Goal: Task Accomplishment & Management: Manage account settings

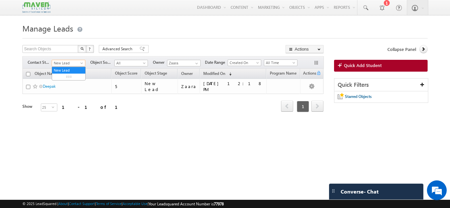
click at [68, 62] on span "New Lead" at bounding box center [67, 63] width 31 height 6
click at [167, 150] on div "Manage Leads Search Objects X ? 1 results found Advanced Search Advanced Search…" at bounding box center [224, 103] width 405 height 165
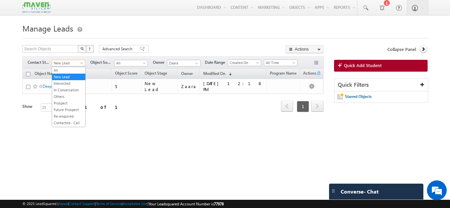
click at [70, 66] on body "Menu Zaara lsq2@ maven -sili con.c om" at bounding box center [225, 93] width 450 height 186
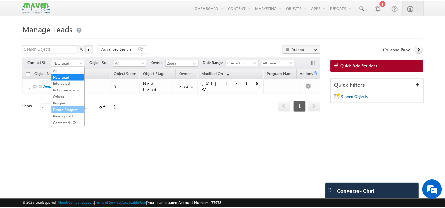
scroll to position [149, 0]
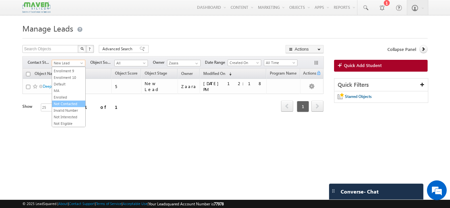
click at [68, 103] on link "Not Contacted" at bounding box center [68, 104] width 33 height 6
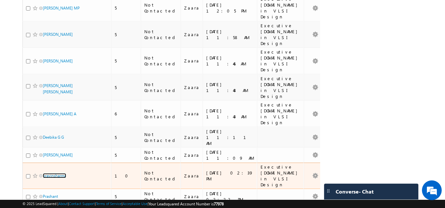
scroll to position [138, 0]
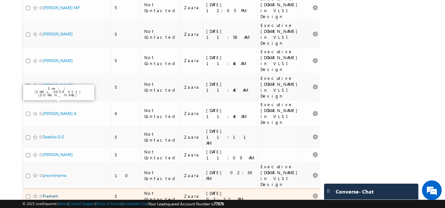
click at [54, 194] on link "Prashant" at bounding box center [50, 196] width 15 height 5
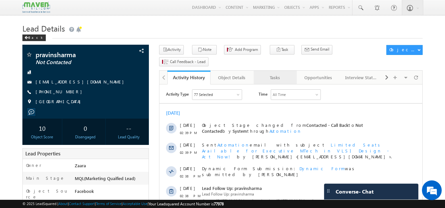
click at [275, 74] on div "Tasks" at bounding box center [275, 78] width 32 height 8
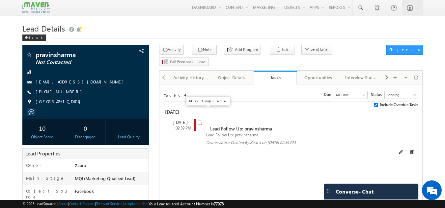
click at [200, 121] on input "checkbox" at bounding box center [199, 123] width 4 height 4
checkbox input "false"
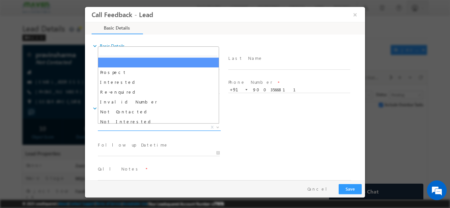
click at [146, 128] on span "X" at bounding box center [159, 127] width 123 height 7
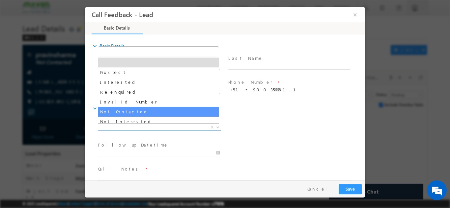
select select "Not Contacted"
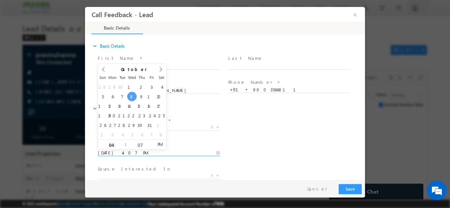
click at [135, 154] on input "08/10/2025 4:07 PM" at bounding box center [159, 153] width 122 height 7
type input "10/10/2025 4:07 PM"
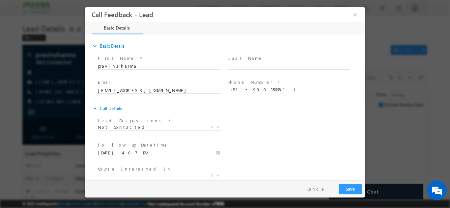
click at [260, 133] on div "Lead Dispositions * Prospect Interested Re-enquired Invalid Number Not Contacte…" at bounding box center [230, 128] width 268 height 24
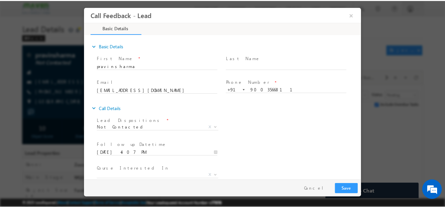
scroll to position [35, 0]
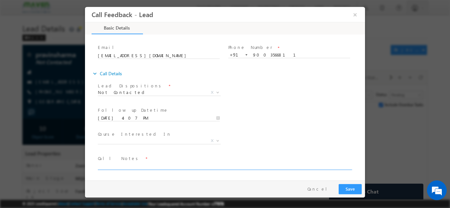
click at [178, 168] on textarea at bounding box center [224, 166] width 253 height 8
type textarea "NPU No response in WhatsApp as well"
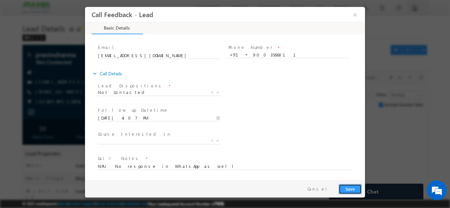
click at [344, 190] on button "Save" at bounding box center [349, 189] width 23 height 10
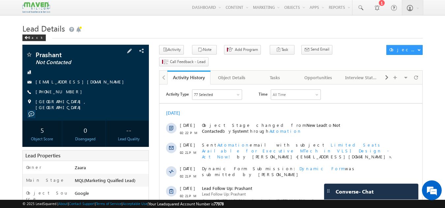
click at [53, 83] on link "prashpatil1419@gmail.com" at bounding box center [82, 82] width 92 height 6
click at [280, 72] on link "Tasks" at bounding box center [274, 78] width 43 height 14
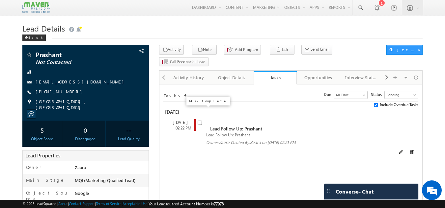
click at [199, 121] on input "checkbox" at bounding box center [199, 123] width 4 height 4
checkbox input "false"
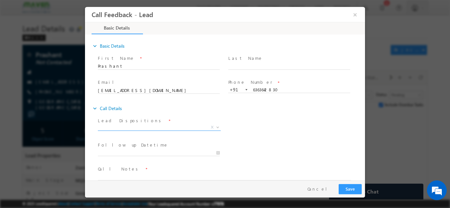
click at [168, 127] on span "X" at bounding box center [159, 127] width 123 height 7
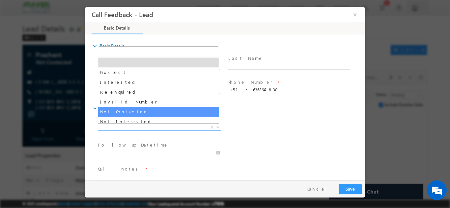
select select "Not Contacted"
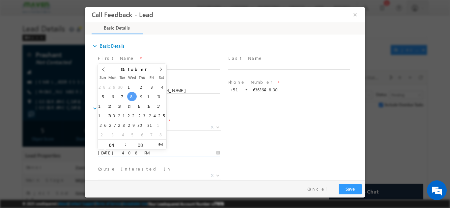
click at [147, 150] on input "08/10/2025 4:08 PM" at bounding box center [159, 153] width 122 height 7
type input "10/10/2025 4:08 PM"
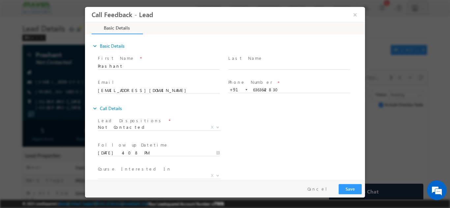
click at [242, 130] on div "Lead Dispositions * Prospect Interested Re-enquired Invalid Number Not Contacte…" at bounding box center [230, 128] width 268 height 24
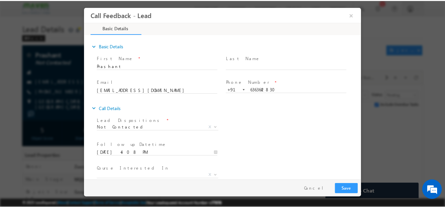
scroll to position [35, 0]
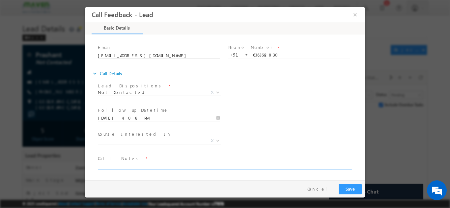
click at [191, 165] on textarea at bounding box center [224, 166] width 253 height 8
type textarea "NPU"
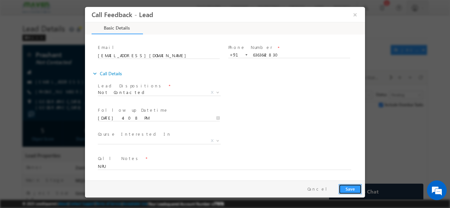
click at [349, 188] on button "Save" at bounding box center [349, 189] width 23 height 10
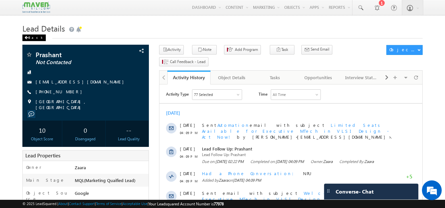
click at [29, 38] on div "Back" at bounding box center [33, 38] width 23 height 7
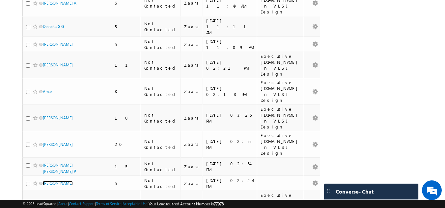
scroll to position [296, 0]
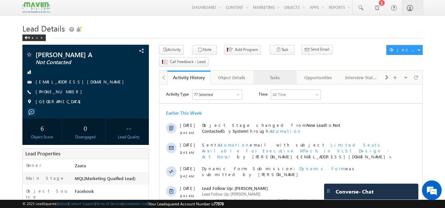
click at [275, 74] on div "Tasks" at bounding box center [275, 78] width 32 height 8
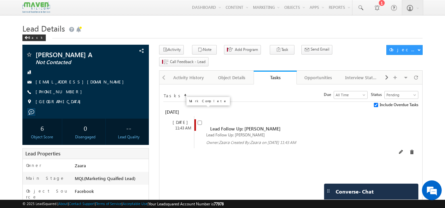
click at [199, 121] on input "checkbox" at bounding box center [199, 123] width 4 height 4
checkbox input "false"
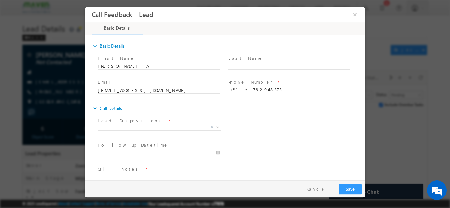
click at [137, 130] on span "Prospect Interested Re-enquired Invalid Number Not Contacted Not Interested In …" at bounding box center [162, 128] width 128 height 8
click at [354, 15] on button "×" at bounding box center [354, 14] width 11 height 12
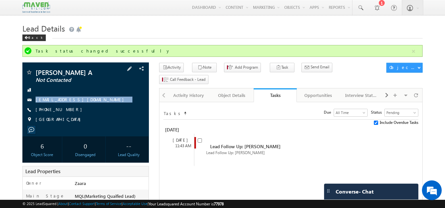
drag, startPoint x: 35, startPoint y: 101, endPoint x: 90, endPoint y: 104, distance: 55.3
click at [90, 104] on div "Rakshitha A Not Contacted rakshithaanand2003@gmail.com +91-7829458373 India" at bounding box center [86, 97] width 120 height 57
copy div "rakshithaanand2003@gmail.com"
click at [200, 139] on input "checkbox" at bounding box center [199, 141] width 4 height 4
checkbox input "false"
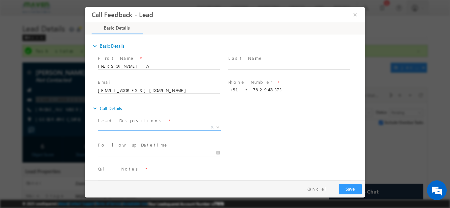
click at [184, 129] on span "X" at bounding box center [159, 127] width 123 height 7
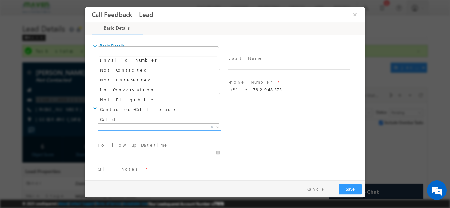
scroll to position [63, 0]
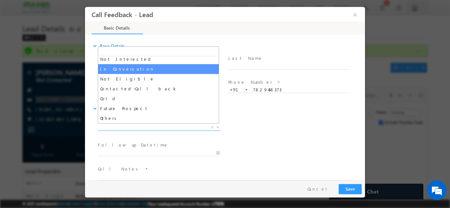
select select "In Conversation"
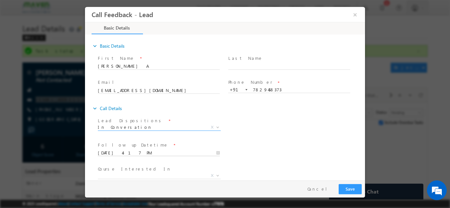
click at [126, 153] on input "08/10/2025 4:17 PM" at bounding box center [159, 153] width 122 height 7
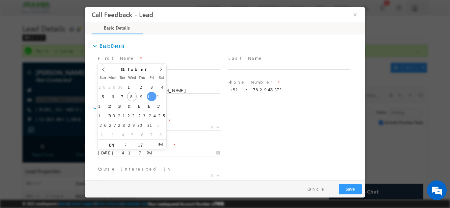
type input "10/10/2025 4:17 PM"
click at [290, 166] on div "Course Interested In * Executive M.Tech in VLSI Design Advanced VLSI Design & V…" at bounding box center [230, 176] width 268 height 24
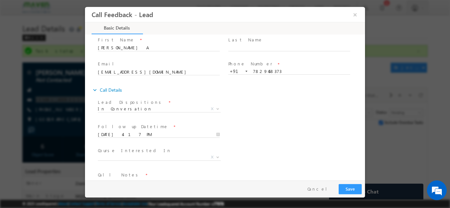
scroll to position [35, 0]
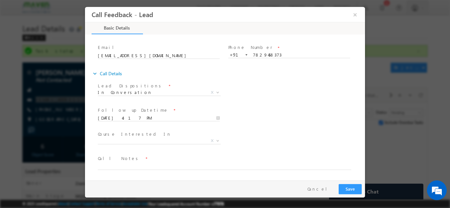
click at [126, 173] on span at bounding box center [221, 173] width 246 height 7
click at [172, 165] on textarea at bounding box center [224, 166] width 253 height 8
paste textarea "Post Graduate Certification in VLSI SoC Design and Verification"
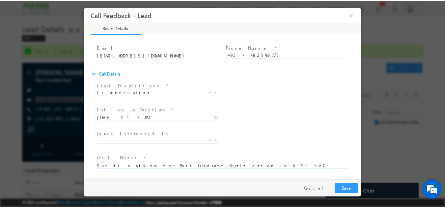
scroll to position [1, 0]
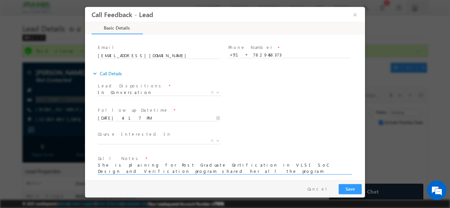
type textarea "She is plaining for Post Graduate Certification in VLSI SoC Design and Verifica…"
click at [353, 189] on button "Save" at bounding box center [349, 189] width 23 height 10
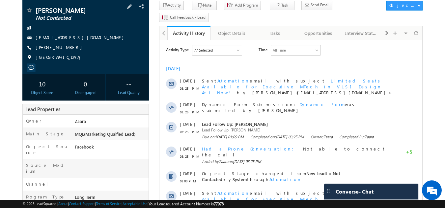
scroll to position [33, 0]
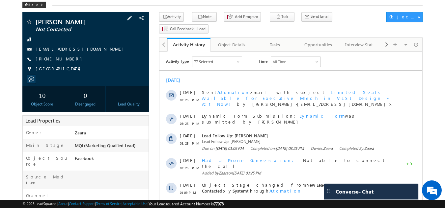
click at [73, 49] on link "[EMAIL_ADDRESS][DOMAIN_NAME]" at bounding box center [82, 49] width 92 height 6
click at [268, 41] on div "Tasks" at bounding box center [275, 45] width 32 height 8
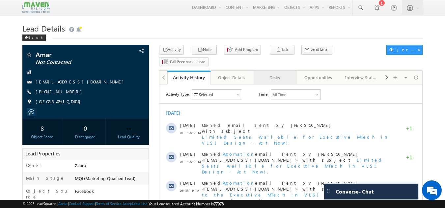
click at [279, 74] on div "Tasks" at bounding box center [275, 78] width 32 height 8
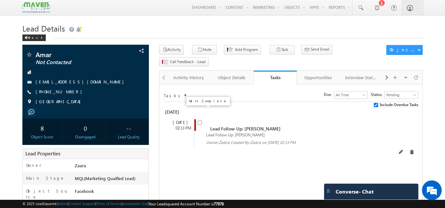
click at [200, 121] on input "checkbox" at bounding box center [199, 123] width 4 height 4
checkbox input "false"
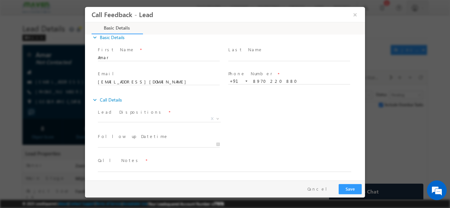
scroll to position [11, 0]
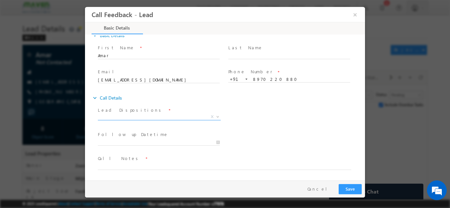
click at [105, 114] on span "X" at bounding box center [159, 117] width 123 height 7
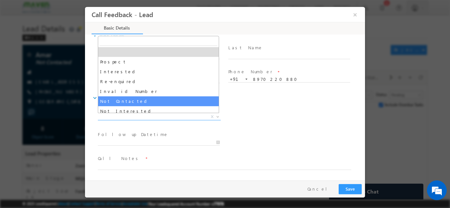
select select "Not Contacted"
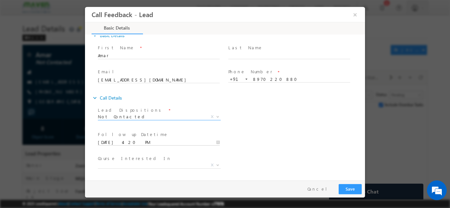
click at [125, 140] on input "08/10/2025 4:20 PM" at bounding box center [159, 142] width 122 height 7
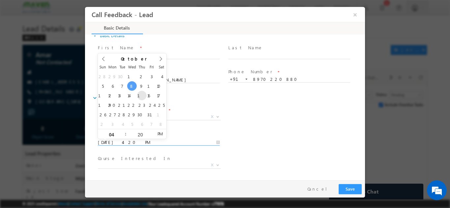
type input "16/10/2025 4:20 PM"
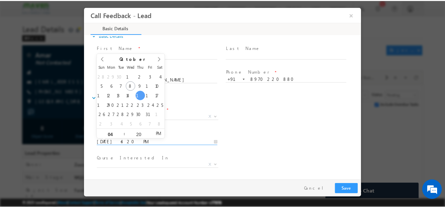
scroll to position [35, 0]
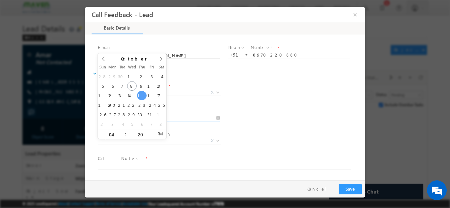
click at [133, 162] on span "Call Notes *" at bounding box center [221, 158] width 246 height 7
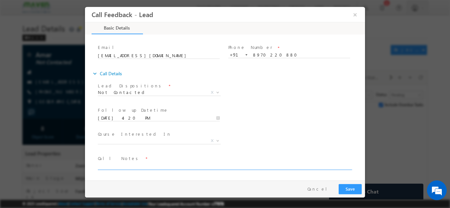
click at [134, 167] on textarea at bounding box center [224, 166] width 253 height 8
type textarea "Called him multiple times but no response"
click at [349, 183] on div "Pay & Save Save Cancel" at bounding box center [226, 188] width 283 height 17
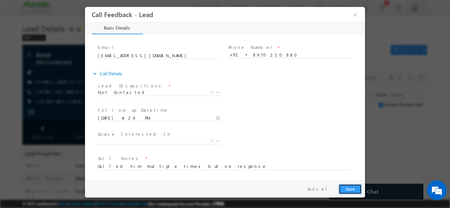
click at [349, 189] on button "Save" at bounding box center [349, 189] width 23 height 10
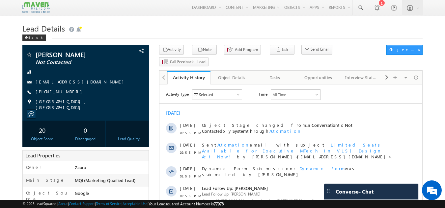
click at [148, 28] on h1 "Lead Details" at bounding box center [222, 27] width 400 height 13
click at [67, 92] on div "+91-9481733505" at bounding box center [86, 92] width 120 height 7
copy div "+91-9481733505"
click at [284, 74] on div "Tasks" at bounding box center [275, 78] width 32 height 8
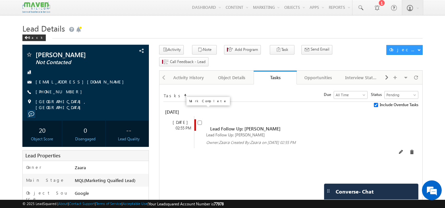
click at [200, 121] on input "checkbox" at bounding box center [199, 123] width 4 height 4
checkbox input "false"
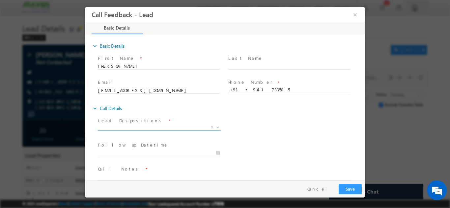
click at [138, 130] on span "X" at bounding box center [159, 127] width 123 height 7
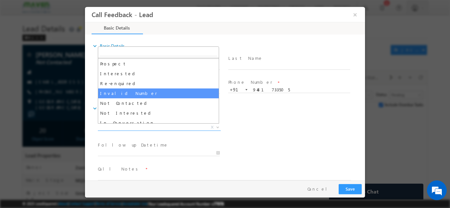
scroll to position [33, 0]
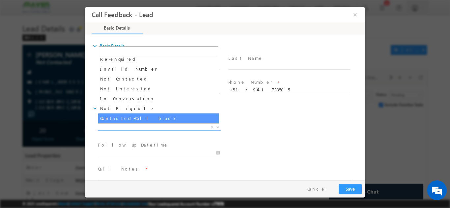
select select "Contacted-Call back"
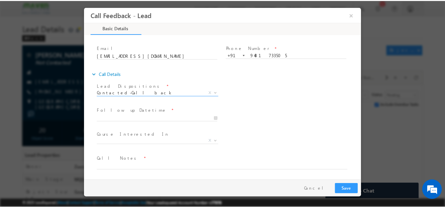
scroll to position [35, 0]
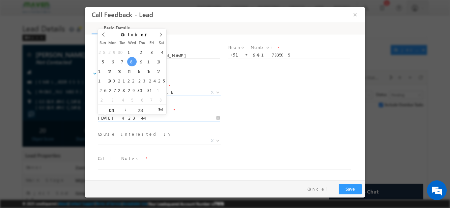
click at [134, 116] on input "08/10/2025 4:23 PM" at bounding box center [159, 118] width 122 height 7
type input "09/10/2025 4:23 PM"
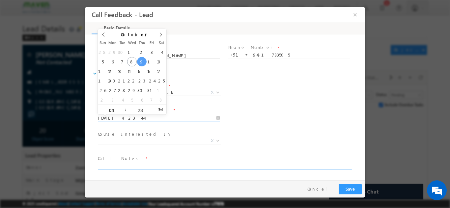
click at [114, 166] on textarea at bounding box center [224, 166] width 253 height 8
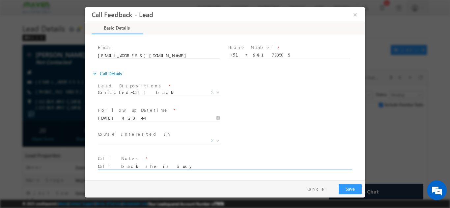
type textarea "Call back she is busy"
click at [352, 188] on button "Save" at bounding box center [349, 189] width 23 height 10
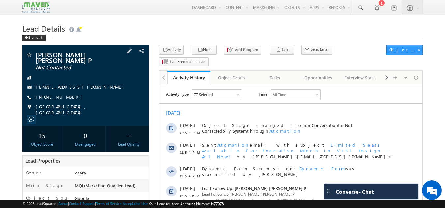
click at [82, 89] on link "[EMAIL_ADDRESS][DOMAIN_NAME]" at bounding box center [82, 87] width 92 height 6
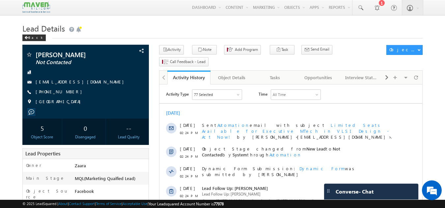
click at [142, 28] on h1 "Lead Details" at bounding box center [222, 27] width 400 height 13
click at [65, 83] on link "[EMAIL_ADDRESS][DOMAIN_NAME]" at bounding box center [82, 82] width 92 height 6
click at [275, 71] on link "Tasks" at bounding box center [274, 78] width 43 height 14
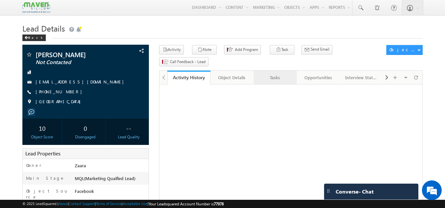
click at [284, 74] on div "Tasks" at bounding box center [275, 78] width 32 height 8
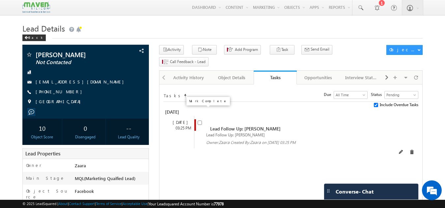
click at [199, 121] on input "checkbox" at bounding box center [199, 123] width 4 height 4
checkbox input "false"
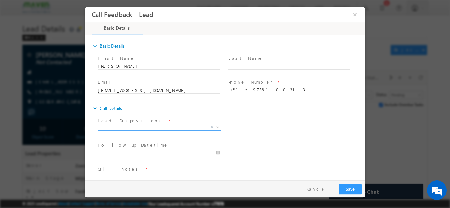
click at [116, 125] on span "X" at bounding box center [159, 127] width 123 height 7
select select "Not Contacted"
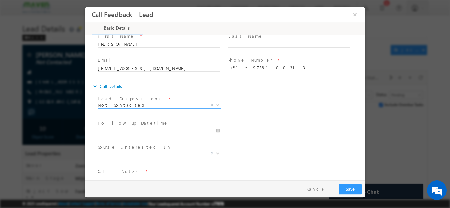
scroll to position [33, 0]
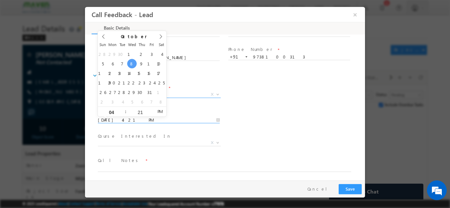
click at [109, 119] on input "08/10/2025 4:21 PM" at bounding box center [159, 120] width 122 height 7
type input "15/10/2025 4:21 PM"
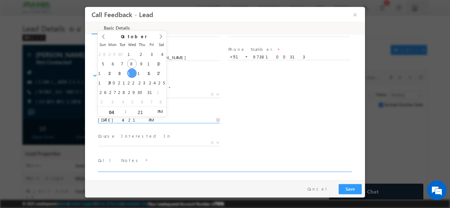
click at [113, 167] on textarea at bounding box center [224, 168] width 253 height 8
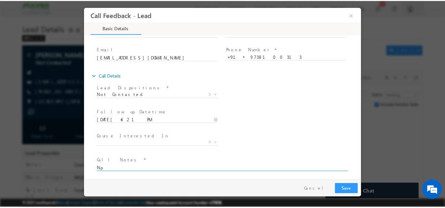
scroll to position [0, 0]
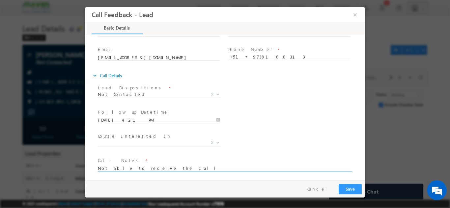
type textarea "Not able to receive the call"
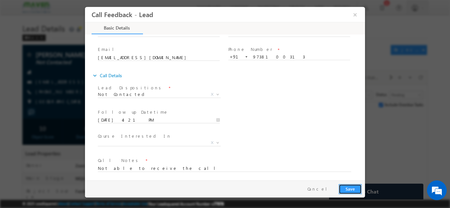
click at [350, 190] on button "Save" at bounding box center [349, 189] width 23 height 10
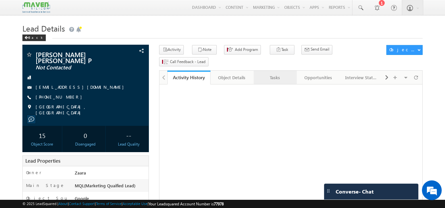
click at [278, 74] on div "Tasks" at bounding box center [275, 78] width 32 height 8
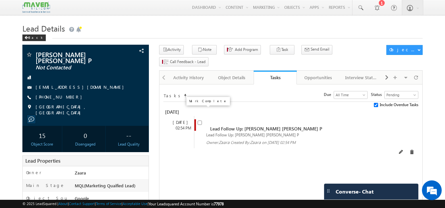
click at [200, 121] on input "checkbox" at bounding box center [199, 123] width 4 height 4
checkbox input "false"
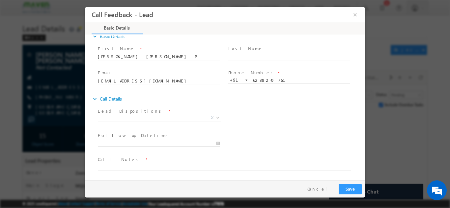
scroll to position [11, 0]
click at [127, 120] on span "X" at bounding box center [159, 118] width 123 height 7
click at [127, 117] on span "X" at bounding box center [159, 117] width 123 height 7
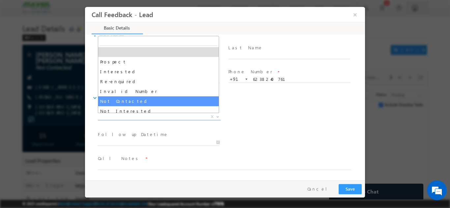
select select "Not Contacted"
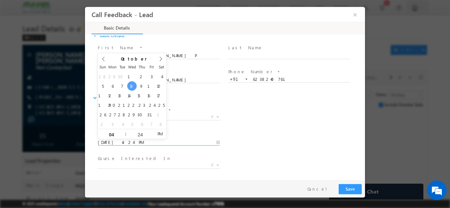
click at [127, 141] on input "08/10/2025 4:24 PM" at bounding box center [159, 142] width 122 height 7
type input "10/10/2025 4:24 PM"
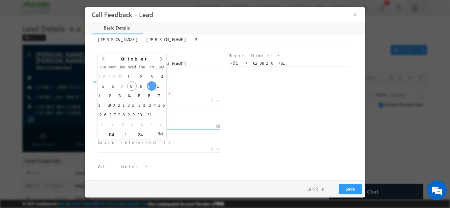
scroll to position [35, 0]
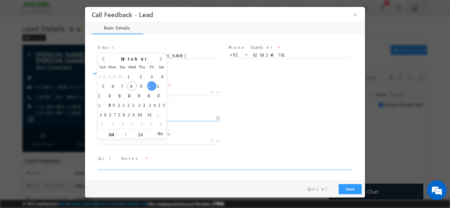
click at [151, 164] on textarea at bounding box center [224, 166] width 253 height 8
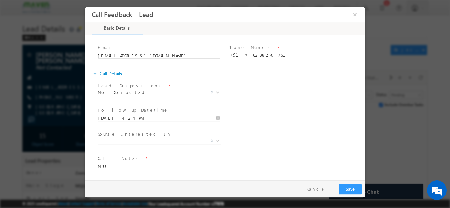
type textarea "NPU"
click at [352, 193] on button "Save" at bounding box center [349, 189] width 23 height 10
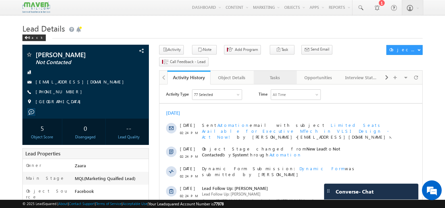
click at [279, 74] on div "Tasks" at bounding box center [275, 78] width 32 height 8
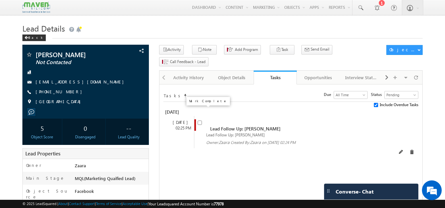
click at [199, 121] on input "checkbox" at bounding box center [199, 123] width 4 height 4
checkbox input "false"
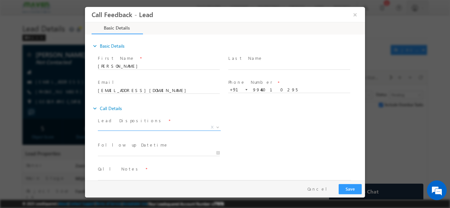
click at [146, 124] on span "X" at bounding box center [159, 127] width 123 height 7
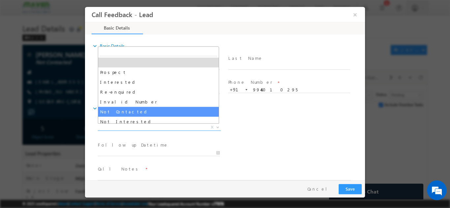
select select "Not Contacted"
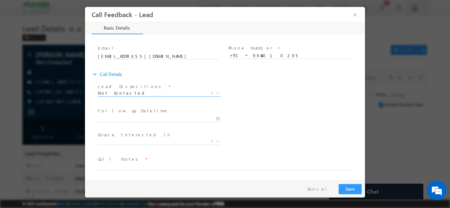
scroll to position [35, 0]
click at [138, 119] on input "08/10/2025 4:25 PM" at bounding box center [159, 118] width 122 height 7
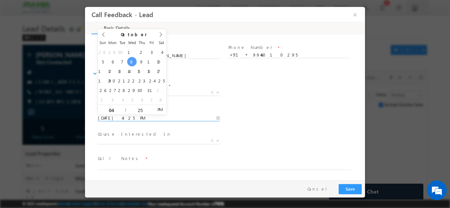
scroll to position [0, 0]
type input "10/10/2025 4:25 PM"
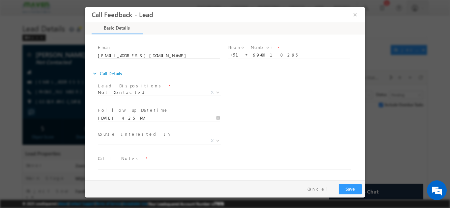
click at [272, 100] on div "Lead Dispositions * Prospect Interested Re-enquired Invalid Number Not Contacte…" at bounding box center [230, 93] width 268 height 24
click at [113, 167] on textarea at bounding box center [224, 166] width 253 height 8
type textarea "NPU"
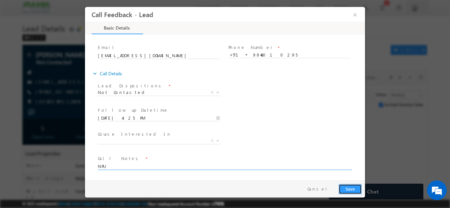
click at [356, 189] on button "Save" at bounding box center [349, 189] width 23 height 10
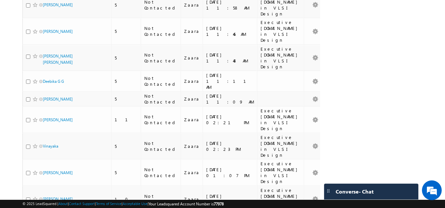
scroll to position [296, 0]
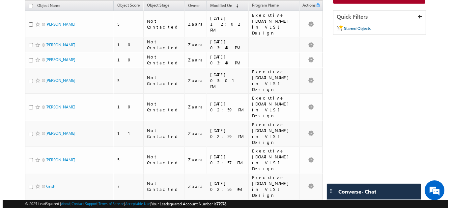
scroll to position [0, 0]
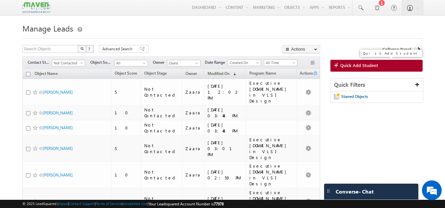
click at [347, 68] on span "Quick Add Student" at bounding box center [359, 66] width 38 height 6
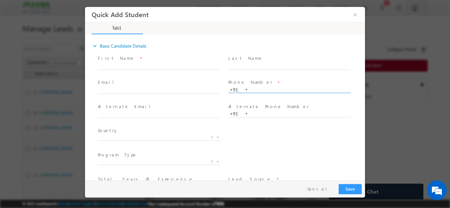
click at [252, 91] on input "text" at bounding box center [289, 90] width 122 height 7
type input "9916912753"
click at [288, 70] on span at bounding box center [288, 72] width 121 height 7
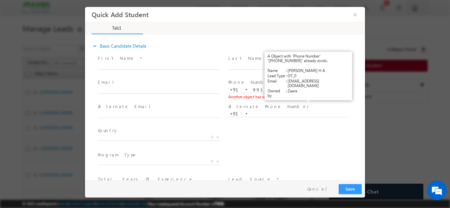
click at [307, 98] on link "View Details" at bounding box center [308, 96] width 20 height 4
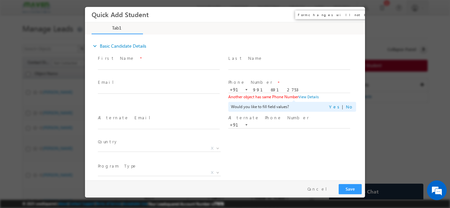
click at [354, 14] on button "×" at bounding box center [354, 14] width 11 height 12
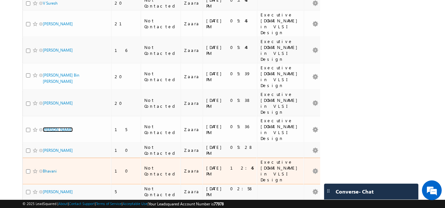
scroll to position [301, 0]
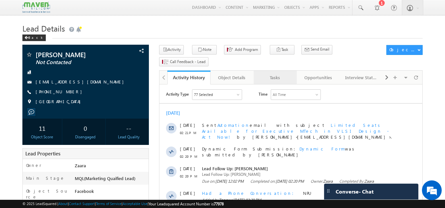
click at [268, 74] on div "Tasks" at bounding box center [275, 78] width 32 height 8
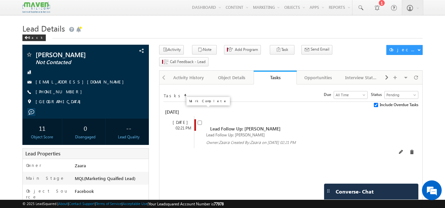
click at [200, 121] on input "checkbox" at bounding box center [199, 123] width 4 height 4
checkbox input "false"
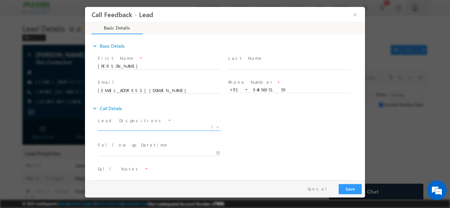
click at [144, 127] on span "X" at bounding box center [159, 127] width 123 height 7
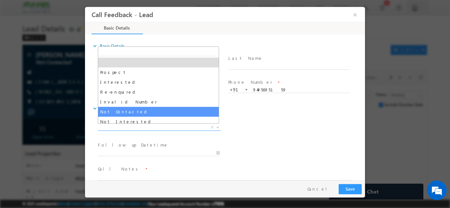
select select "Not Contacted"
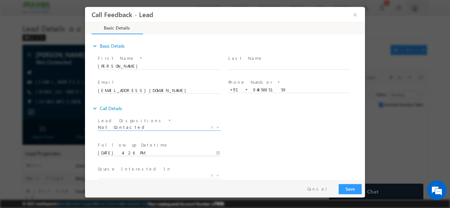
click at [124, 152] on input "08/10/2025 4:26 PM" at bounding box center [159, 153] width 122 height 7
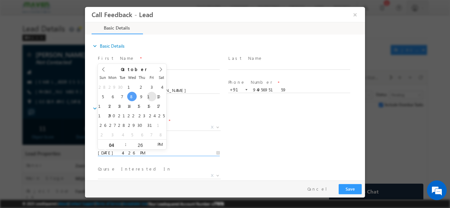
type input "10/10/2025 4:26 PM"
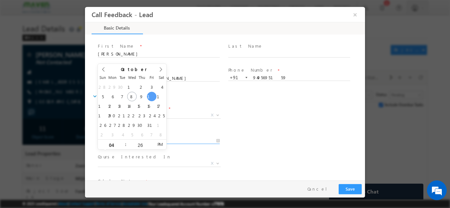
scroll to position [35, 0]
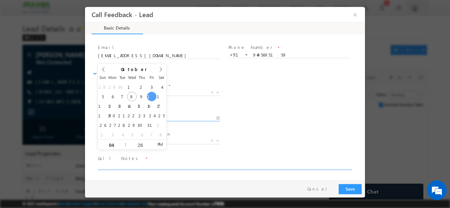
click at [107, 165] on textarea at bounding box center [224, 166] width 253 height 8
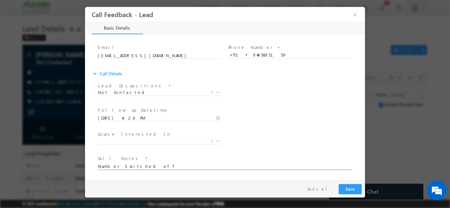
type textarea "Number Switched off"
click at [353, 190] on button "Save" at bounding box center [349, 189] width 23 height 10
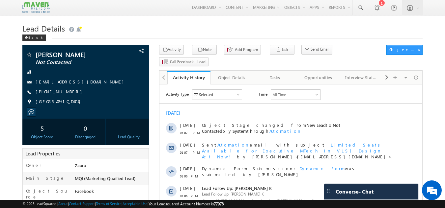
click at [145, 29] on h1 "Lead Details" at bounding box center [222, 27] width 400 height 13
click at [278, 74] on div "Tasks" at bounding box center [275, 78] width 32 height 8
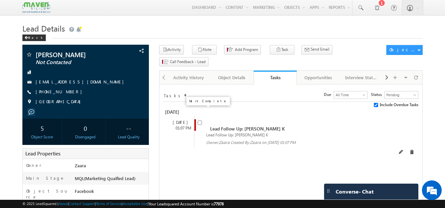
click at [202, 119] on span at bounding box center [199, 122] width 4 height 6
click at [199, 121] on input "checkbox" at bounding box center [199, 123] width 4 height 4
checkbox input "false"
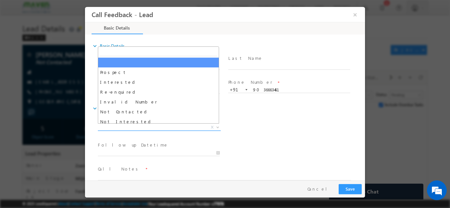
click at [122, 126] on span "X" at bounding box center [159, 127] width 123 height 7
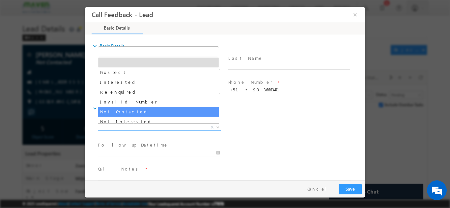
select select "Not Contacted"
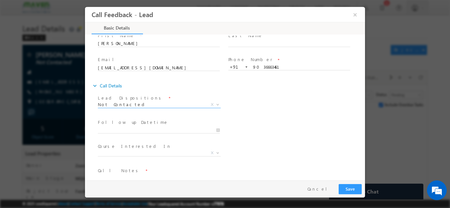
scroll to position [33, 0]
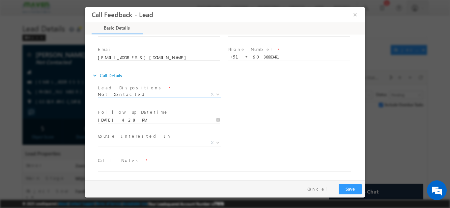
click at [126, 119] on input "08/10/2025 4:28 PM" at bounding box center [159, 120] width 122 height 7
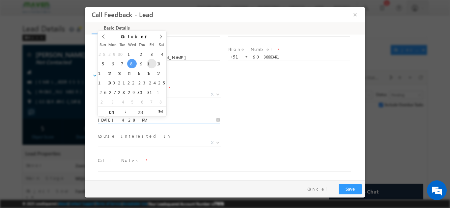
type input "10/10/2025 4:28 PM"
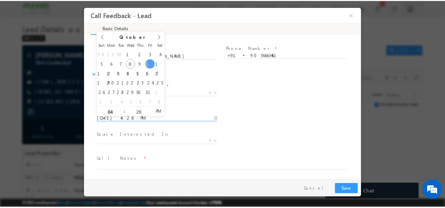
scroll to position [35, 0]
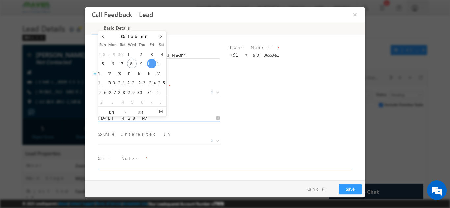
click at [122, 166] on textarea at bounding box center [224, 166] width 253 height 8
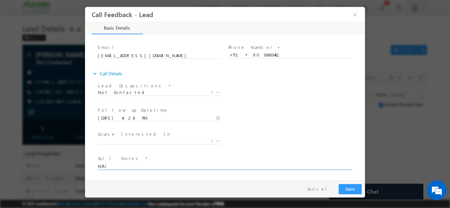
type textarea "NPU"
click at [351, 192] on button "Save" at bounding box center [349, 189] width 23 height 10
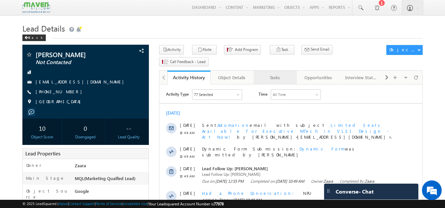
click at [286, 74] on div "Tasks" at bounding box center [275, 78] width 32 height 8
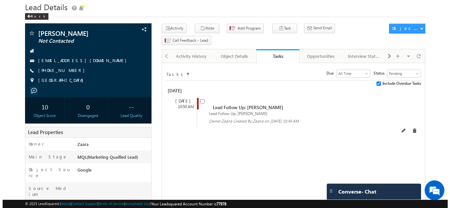
scroll to position [33, 0]
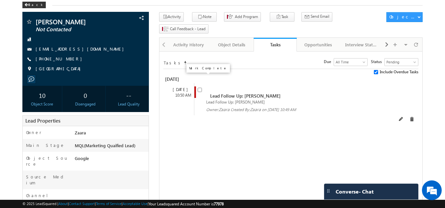
click at [199, 88] on input "checkbox" at bounding box center [199, 90] width 4 height 4
checkbox input "false"
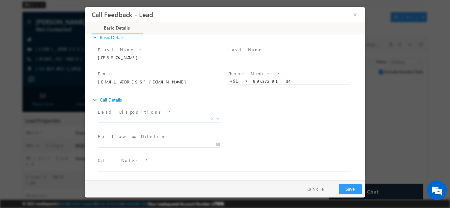
scroll to position [11, 0]
click at [119, 119] on span "Prospect Interested Re-enquired Invalid Number Not Contacted Not Interested In …" at bounding box center [162, 118] width 128 height 8
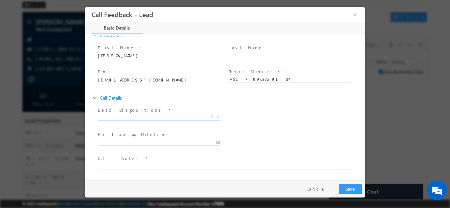
click at [120, 117] on span "X" at bounding box center [159, 117] width 123 height 7
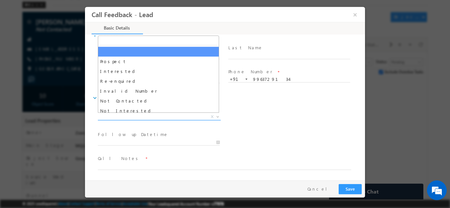
click at [124, 119] on span "X" at bounding box center [159, 117] width 123 height 7
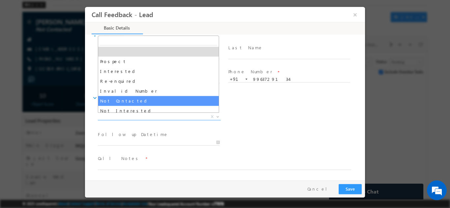
select select "Not Contacted"
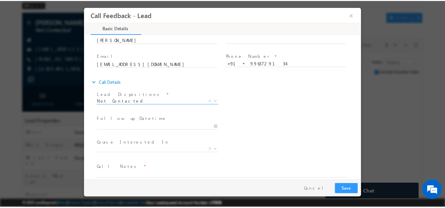
scroll to position [35, 0]
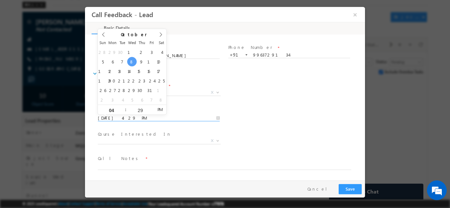
click at [136, 119] on input "08/10/2025 4:29 PM" at bounding box center [159, 118] width 122 height 7
type input "24/10/2025 4:29 PM"
click at [156, 170] on span at bounding box center [221, 173] width 246 height 7
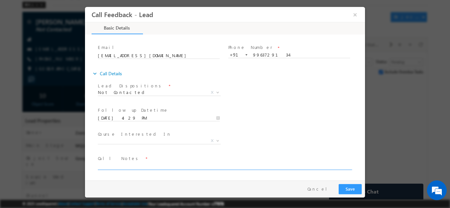
click at [156, 165] on textarea at bounding box center [224, 166] width 253 height 8
type textarea "Number out of service"
click at [346, 189] on button "Save" at bounding box center [349, 189] width 23 height 10
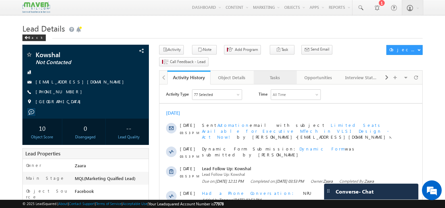
click at [269, 74] on div "Tasks" at bounding box center [275, 78] width 32 height 8
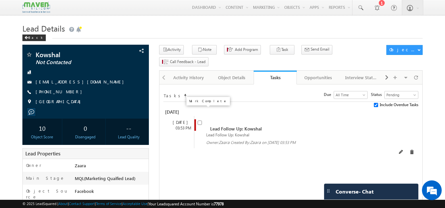
click at [201, 121] on input "checkbox" at bounding box center [199, 123] width 4 height 4
checkbox input "false"
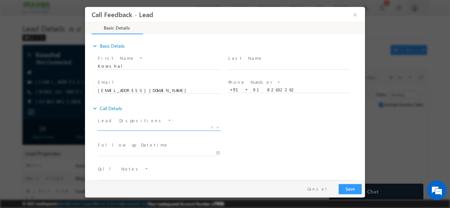
click at [119, 129] on span "X" at bounding box center [159, 127] width 123 height 7
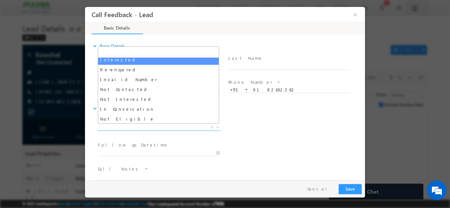
scroll to position [33, 0]
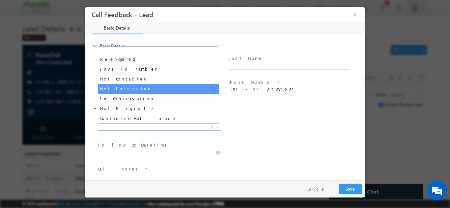
select select "Not Interested"
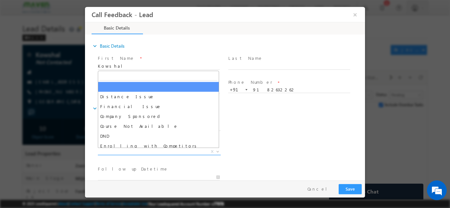
drag, startPoint x: 120, startPoint y: 153, endPoint x: 120, endPoint y: 145, distance: 7.3
click at [120, 153] on span "X" at bounding box center [159, 151] width 123 height 7
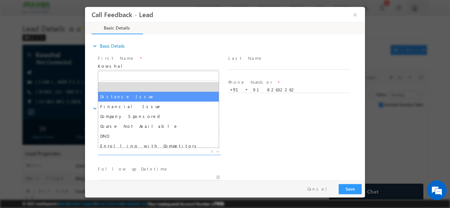
scroll to position [13, 0]
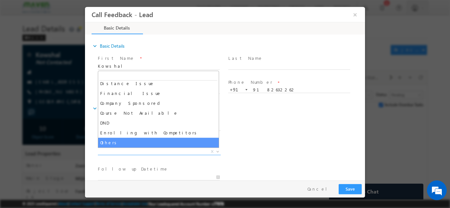
select select "Others"
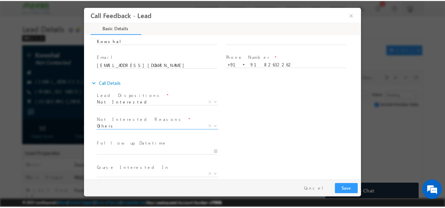
scroll to position [59, 0]
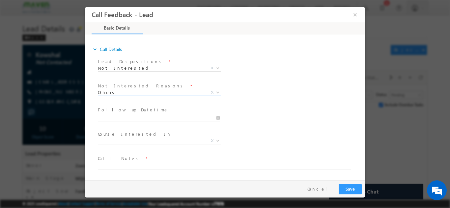
click at [129, 160] on span "Call Notes *" at bounding box center [221, 158] width 246 height 7
click at [128, 166] on textarea at bounding box center [224, 166] width 253 height 8
type textarea "Not looking for any program"
click at [355, 189] on button "Save" at bounding box center [349, 189] width 23 height 10
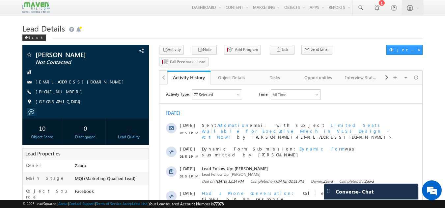
click at [189, 33] on h1 "Lead Details" at bounding box center [222, 27] width 400 height 13
click at [67, 92] on div "[PHONE_NUMBER]" at bounding box center [86, 92] width 120 height 7
copy div "[PHONE_NUMBER]"
click at [284, 74] on div "Tasks" at bounding box center [275, 78] width 32 height 8
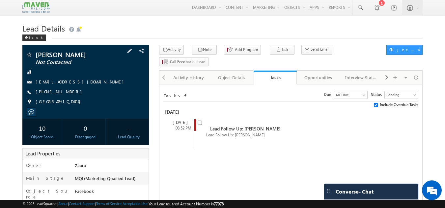
drag, startPoint x: 35, startPoint y: 55, endPoint x: 92, endPoint y: 55, distance: 57.9
click at [92, 55] on div "[PERSON_NAME] Not Contacted" at bounding box center [86, 54] width 120 height 7
copy div "[PERSON_NAME]"
click at [197, 121] on input "checkbox" at bounding box center [199, 123] width 4 height 4
checkbox input "false"
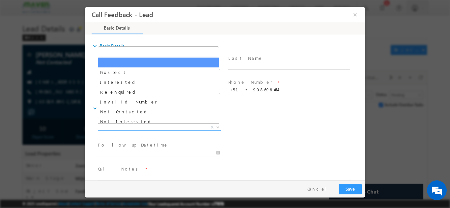
click at [132, 129] on span "X" at bounding box center [159, 127] width 123 height 7
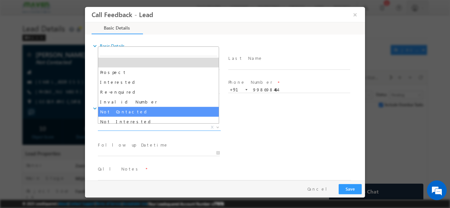
select select "Not Contacted"
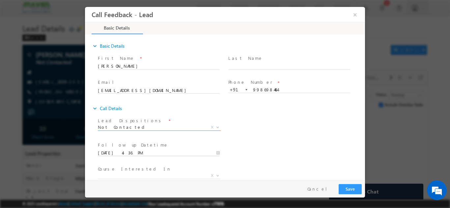
click at [132, 152] on input "08/10/2025 4:36 PM" at bounding box center [159, 153] width 122 height 7
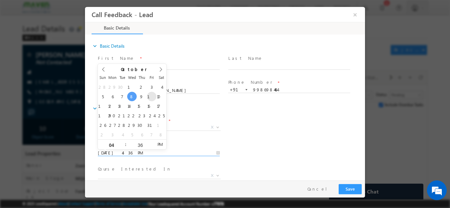
type input "10/10/2025 4:36 PM"
click at [270, 159] on div "Follow up Datetime * 10/10/2025 4:36 PM Program Type * Long Term Short Term X" at bounding box center [230, 152] width 268 height 24
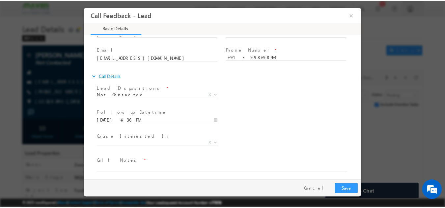
scroll to position [35, 0]
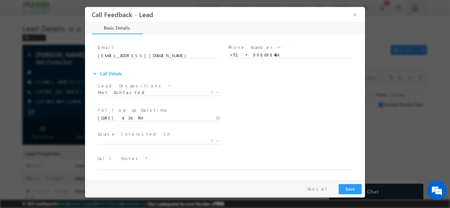
drag, startPoint x: 116, startPoint y: 172, endPoint x: 115, endPoint y: 168, distance: 4.7
click at [115, 171] on span at bounding box center [221, 173] width 246 height 7
click at [115, 166] on textarea at bounding box center [224, 166] width 253 height 8
type textarea "NPU"
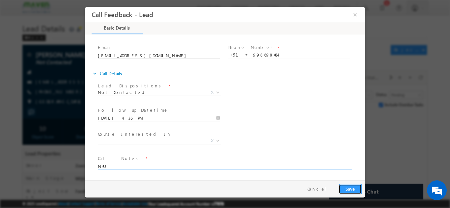
click at [354, 192] on button "Save" at bounding box center [349, 189] width 23 height 10
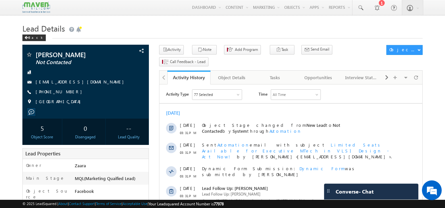
click at [125, 32] on h1 "Lead Details" at bounding box center [222, 27] width 400 height 13
click at [280, 74] on div "Tasks" at bounding box center [275, 78] width 32 height 8
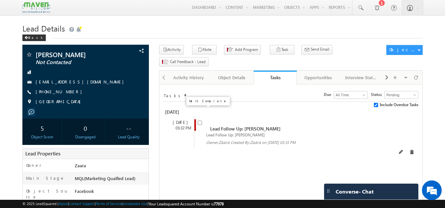
click at [200, 121] on input "checkbox" at bounding box center [199, 123] width 4 height 4
checkbox input "false"
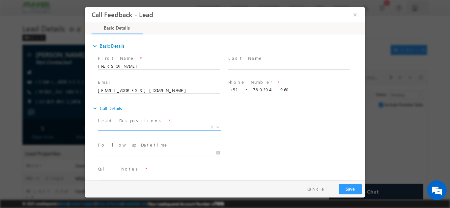
click at [121, 129] on span "X" at bounding box center [159, 127] width 123 height 7
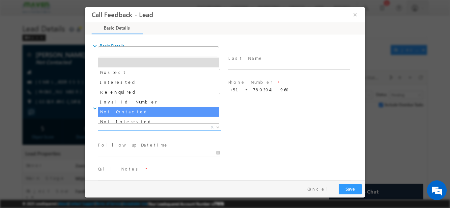
select select "Not Contacted"
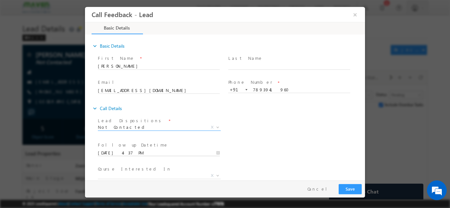
click at [117, 152] on input "08/10/2025 4:37 PM" at bounding box center [159, 153] width 122 height 7
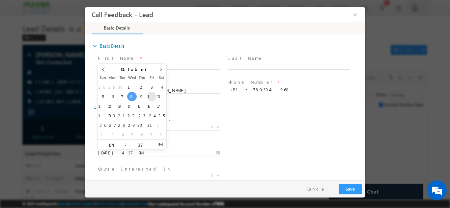
type input "10/10/2025 4:37 PM"
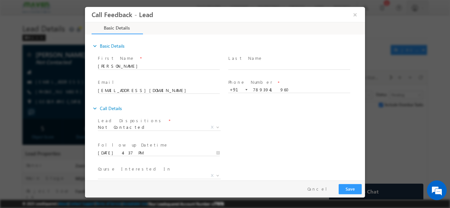
click at [261, 138] on div "Lead Dispositions * Prospect Interested Re-enquired Invalid Number Not Contacte…" at bounding box center [230, 128] width 268 height 24
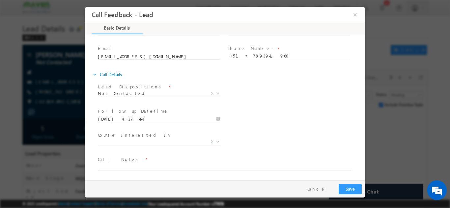
scroll to position [35, 0]
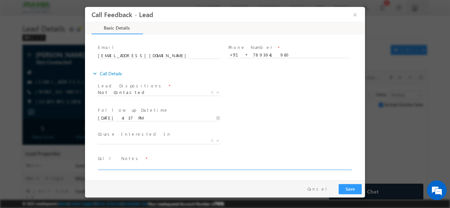
click at [127, 168] on textarea at bounding box center [224, 166] width 253 height 8
type textarea "Not able to connect the call"
click at [344, 187] on button "Save" at bounding box center [349, 189] width 23 height 10
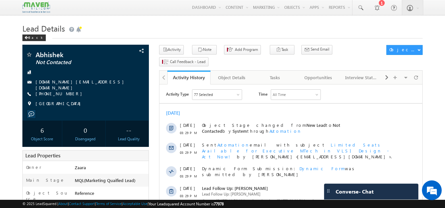
click at [124, 32] on h1 "Lead Details" at bounding box center [222, 27] width 400 height 13
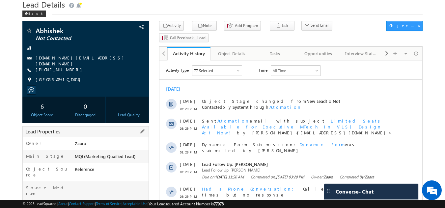
scroll to position [66, 0]
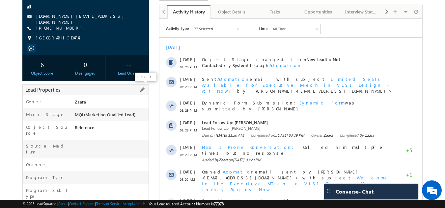
click at [144, 89] on span at bounding box center [142, 89] width 7 height 7
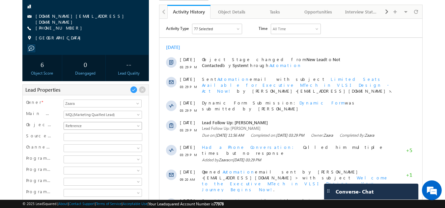
scroll to position [98, 0]
click at [93, 125] on span "Reference" at bounding box center [102, 126] width 76 height 6
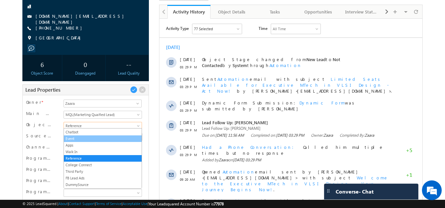
click at [85, 138] on link "Event" at bounding box center [103, 139] width 78 height 6
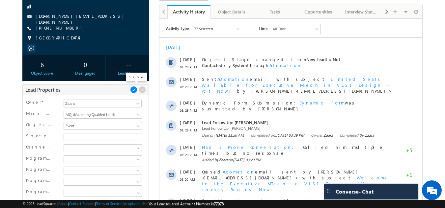
click at [136, 90] on span at bounding box center [133, 89] width 7 height 7
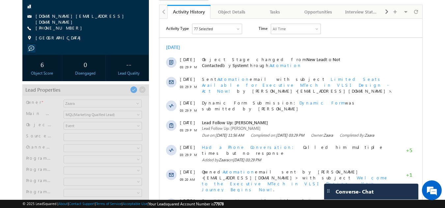
scroll to position [59, 0]
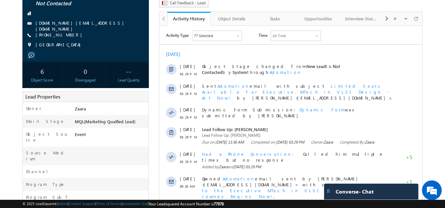
click at [66, 34] on div "[PHONE_NUMBER]" at bounding box center [86, 35] width 120 height 7
copy div "+91-834022996"
click at [76, 35] on div "+91-8340229967" at bounding box center [86, 35] width 120 height 7
click at [67, 33] on div "+91-8340229967" at bounding box center [86, 35] width 120 height 7
copy div "+91-8340229967"
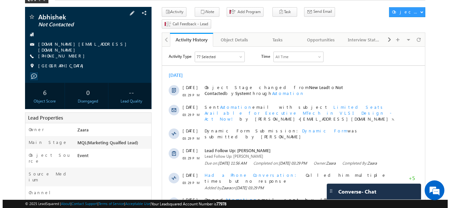
scroll to position [26, 0]
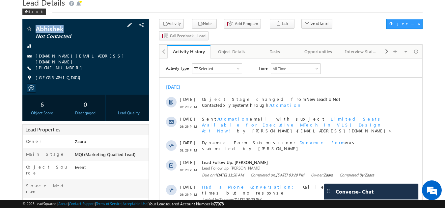
drag, startPoint x: 36, startPoint y: 29, endPoint x: 63, endPoint y: 29, distance: 27.0
click at [63, 29] on span "Abhishek" at bounding box center [75, 28] width 78 height 7
copy span "Abhishek"
click at [275, 48] on div "Tasks" at bounding box center [275, 52] width 32 height 8
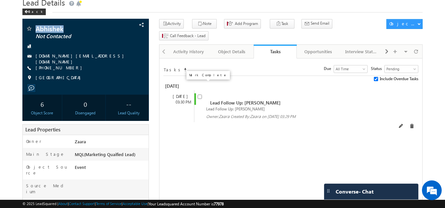
click at [199, 95] on input "checkbox" at bounding box center [199, 97] width 4 height 4
checkbox input "false"
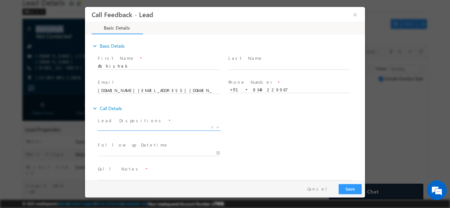
scroll to position [0, 0]
click at [143, 127] on span "X" at bounding box center [159, 127] width 123 height 7
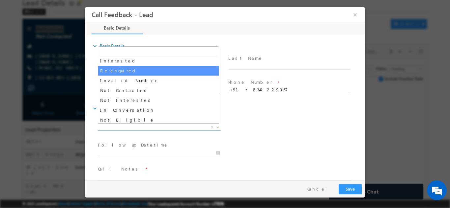
scroll to position [33, 0]
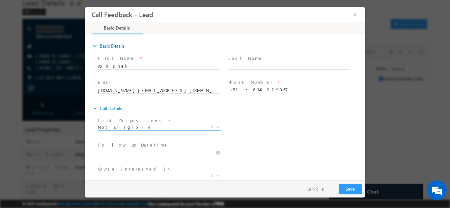
click at [133, 125] on span "Not Eligible" at bounding box center [151, 127] width 107 height 6
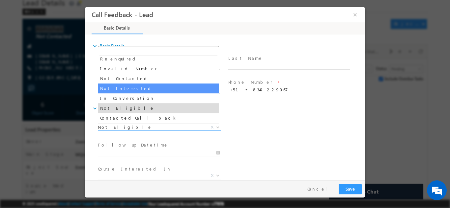
select select "Not Interested"
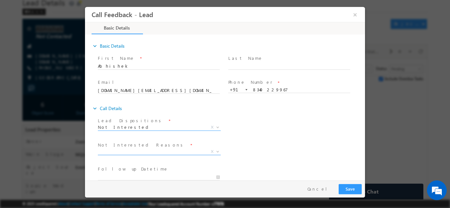
click at [139, 151] on span "X" at bounding box center [159, 151] width 123 height 7
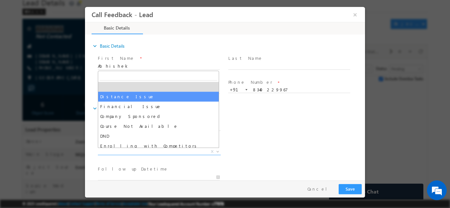
select select "Distance Issue"
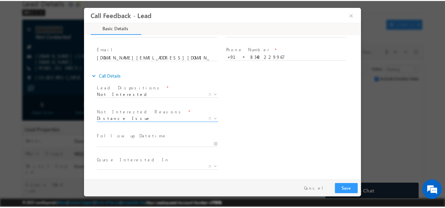
scroll to position [59, 0]
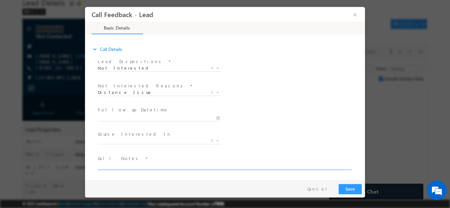
click at [124, 166] on textarea at bounding box center [224, 166] width 253 height 8
type textarea "Working in Noida and looking for Online Mtech not interested in any other progr…"
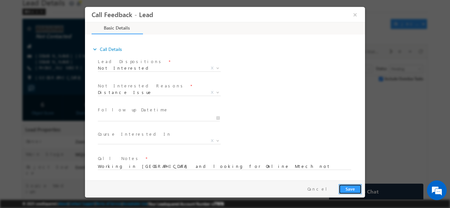
click at [350, 185] on button "Save" at bounding box center [349, 189] width 23 height 10
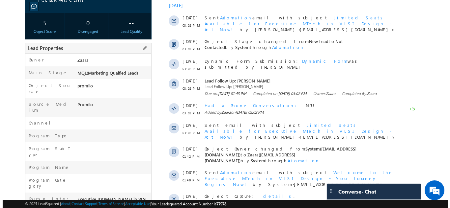
scroll to position [31, 0]
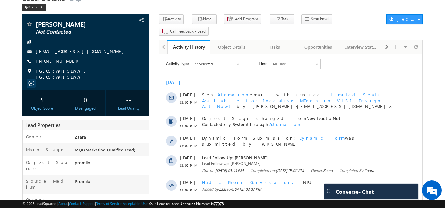
click at [251, 81] on div "[DATE]" at bounding box center [290, 83] width 263 height 6
click at [277, 43] on div "Tasks" at bounding box center [275, 47] width 32 height 8
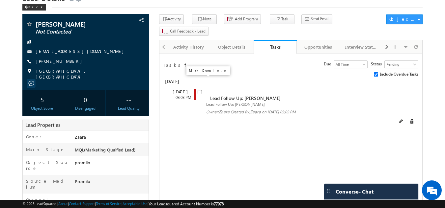
click at [198, 90] on input "checkbox" at bounding box center [199, 92] width 4 height 4
checkbox input "false"
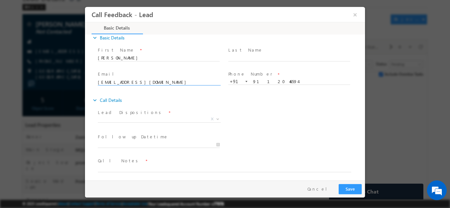
scroll to position [11, 0]
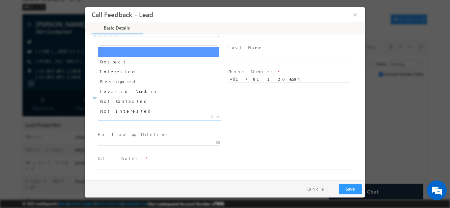
click at [127, 114] on span "X" at bounding box center [159, 117] width 123 height 7
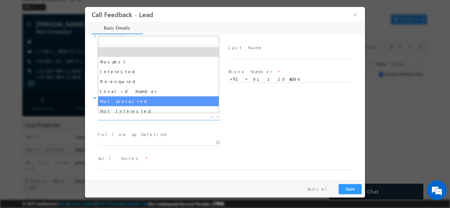
select select "Not Contacted"
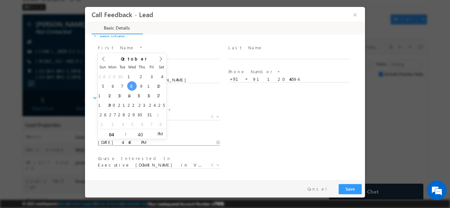
click at [131, 143] on input "[DATE] 4:40 PM" at bounding box center [159, 142] width 122 height 7
type input "10/10/2025 4:40 PM"
drag, startPoint x: 148, startPoint y: 86, endPoint x: 214, endPoint y: 97, distance: 66.4
click at [315, 125] on div "Lead Dispositions * Prospect Interested Re-enquired Invalid Number Not Contacte…" at bounding box center [230, 117] width 268 height 24
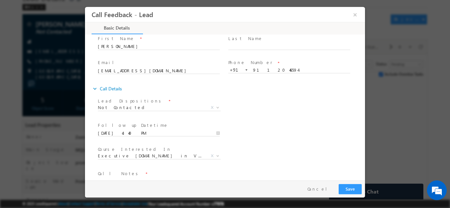
scroll to position [35, 0]
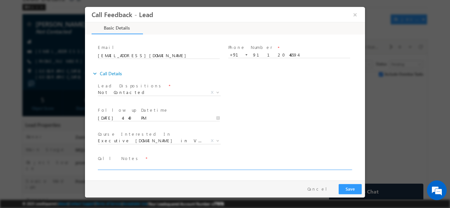
click at [111, 169] on textarea at bounding box center [224, 166] width 253 height 8
type textarea "NPU"
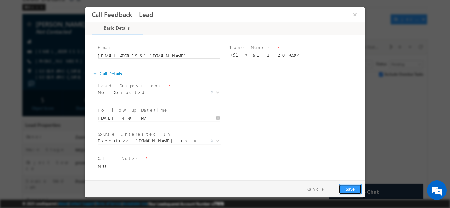
click at [351, 188] on button "Save" at bounding box center [349, 189] width 23 height 10
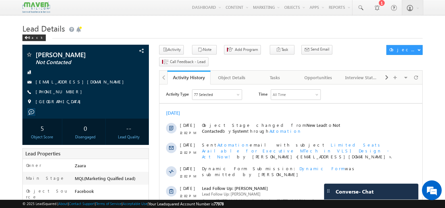
click at [92, 25] on h1 "Lead Details" at bounding box center [222, 27] width 400 height 13
click at [274, 74] on div "Tasks" at bounding box center [275, 78] width 32 height 8
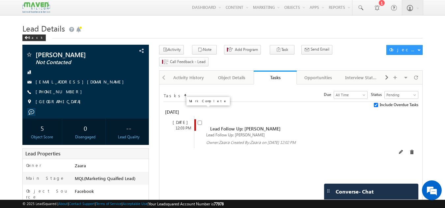
click at [200, 121] on input "checkbox" at bounding box center [199, 123] width 4 height 4
checkbox input "false"
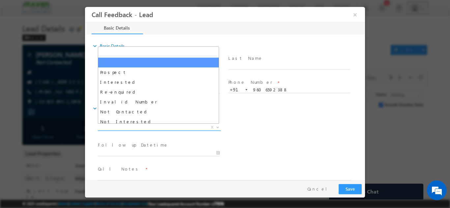
click at [133, 126] on span "X" at bounding box center [159, 127] width 123 height 7
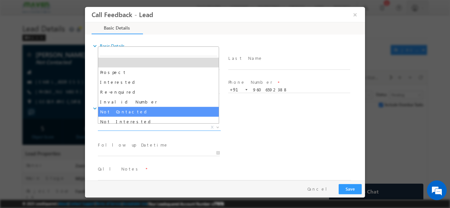
select select "Not Contacted"
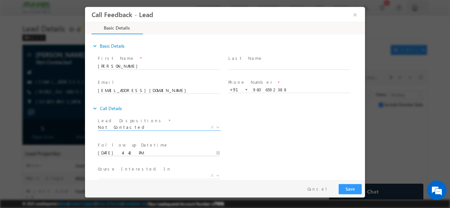
click at [120, 152] on input "08/10/2025 4:42 PM" at bounding box center [159, 153] width 122 height 7
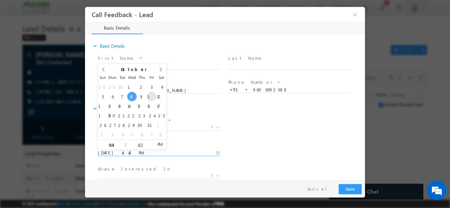
type input "10/10/2025 4:42 PM"
click at [285, 139] on div "Lead Dispositions * Prospect Interested Re-enquired Invalid Number Not Contacte…" at bounding box center [230, 128] width 268 height 24
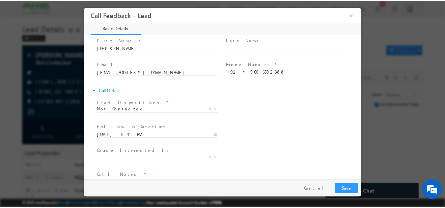
scroll to position [35, 0]
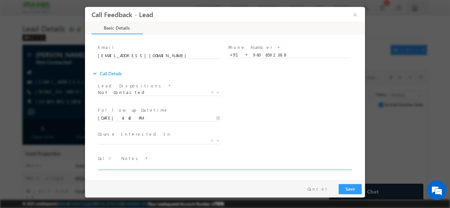
click at [121, 167] on textarea at bounding box center [224, 166] width 253 height 8
type textarea "NPU"
click at [348, 186] on button "Save" at bounding box center [349, 189] width 23 height 10
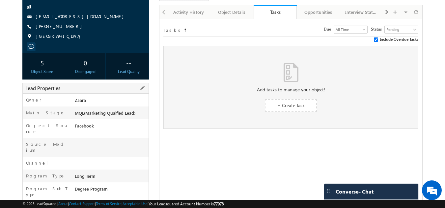
scroll to position [48, 0]
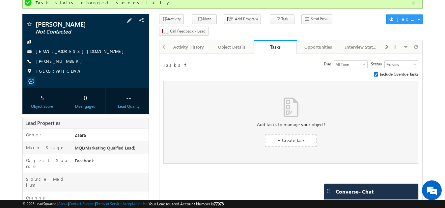
click at [67, 61] on div "+91-9606592388" at bounding box center [86, 61] width 120 height 7
copy div "+91-9606592388"
drag, startPoint x: 35, startPoint y: 24, endPoint x: 57, endPoint y: 25, distance: 22.1
click at [57, 25] on div "Nowfal Not Contacted" at bounding box center [86, 24] width 120 height 7
copy div "Nowfal"
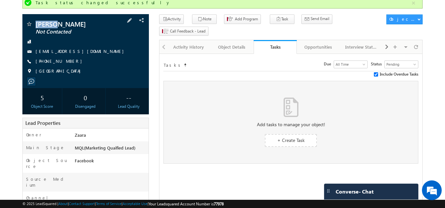
copy div "Nowfal"
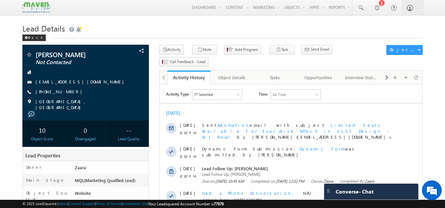
click at [113, 34] on h1 "Lead Details" at bounding box center [222, 27] width 400 height 13
click at [280, 74] on div "Tasks" at bounding box center [275, 78] width 32 height 8
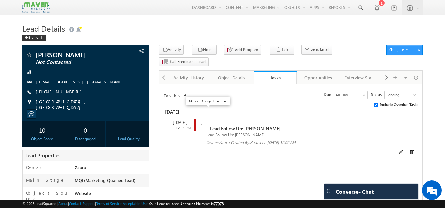
click at [199, 121] on input "checkbox" at bounding box center [199, 123] width 4 height 4
checkbox input "false"
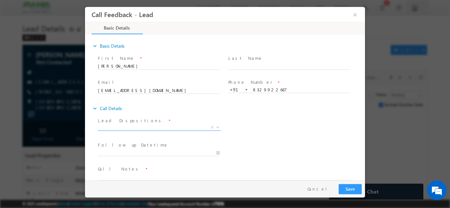
click at [132, 130] on span "X" at bounding box center [159, 127] width 123 height 7
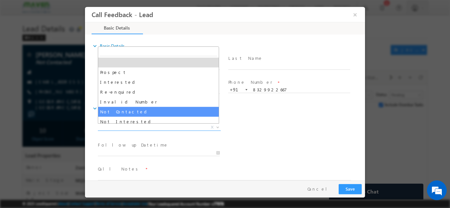
select select "Not Contacted"
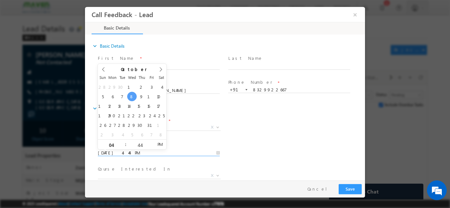
click at [122, 150] on input "08/10/2025 4:44 PM" at bounding box center [159, 153] width 122 height 7
type input "10/10/2025 4:44 PM"
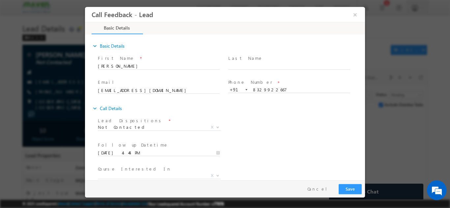
click at [269, 119] on div "Lead Dispositions * Prospect Interested Re-enquired Invalid Number Not Contacte…" at bounding box center [230, 128] width 268 height 24
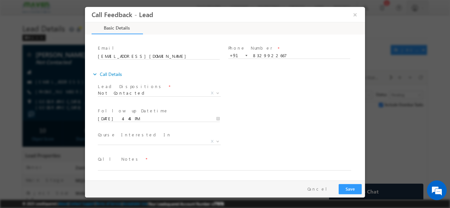
scroll to position [35, 0]
click at [106, 166] on textarea at bounding box center [224, 166] width 253 height 8
type textarea "NPU"
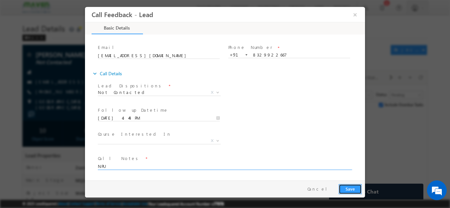
click at [353, 187] on button "Save" at bounding box center [349, 189] width 23 height 10
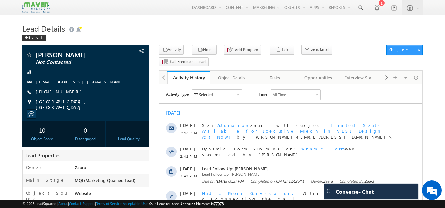
click at [159, 35] on div "Back" at bounding box center [222, 36] width 400 height 4
click at [270, 74] on div "Tasks" at bounding box center [275, 78] width 32 height 8
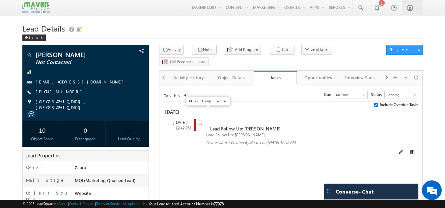
click at [200, 121] on input "checkbox" at bounding box center [199, 123] width 4 height 4
checkbox input "false"
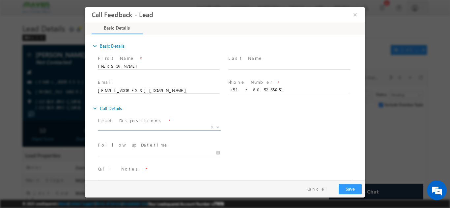
click at [111, 128] on span "X" at bounding box center [159, 127] width 123 height 7
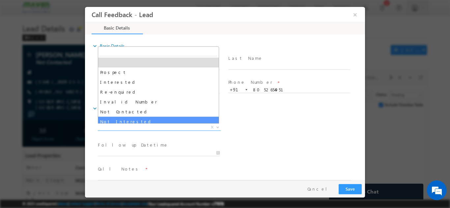
select select "Not Interested"
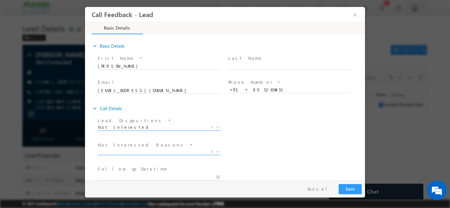
click at [127, 153] on span "X" at bounding box center [159, 151] width 123 height 7
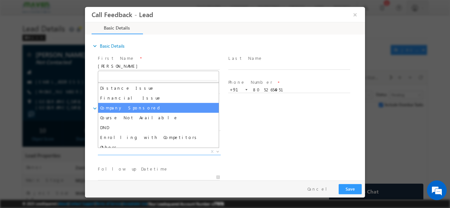
scroll to position [13, 0]
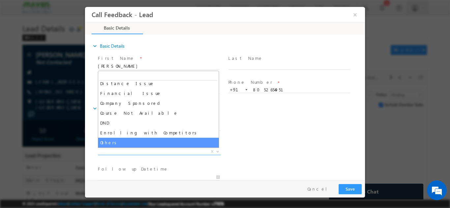
select select "Others"
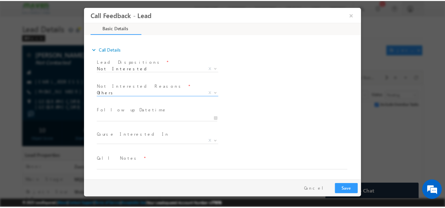
scroll to position [59, 0]
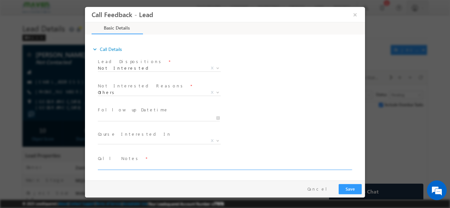
click at [127, 165] on textarea at bounding box center [224, 166] width 253 height 8
click at [105, 166] on textarea "Notlooking for anyprogram" at bounding box center [224, 166] width 253 height 8
click at [136, 167] on textarea "Not looking for anyprogram" at bounding box center [224, 166] width 253 height 8
type textarea "Not looking for any program"
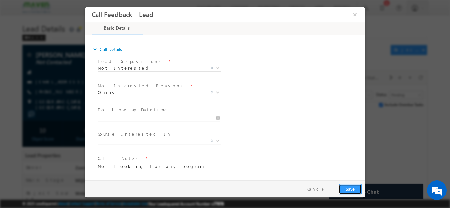
click at [351, 191] on button "Save" at bounding box center [349, 189] width 23 height 10
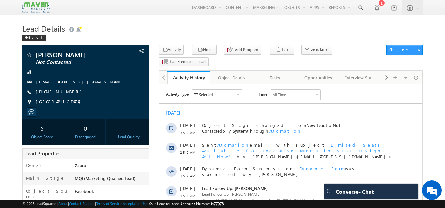
click at [91, 28] on h1 "Lead Details" at bounding box center [222, 27] width 400 height 13
click at [67, 93] on div "[PHONE_NUMBER]" at bounding box center [86, 92] width 120 height 7
copy div "[PHONE_NUMBER]"
click at [286, 74] on div "Tasks" at bounding box center [275, 78] width 32 height 8
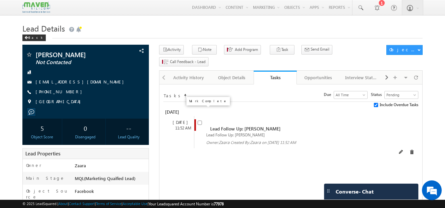
click at [201, 121] on input "checkbox" at bounding box center [199, 123] width 4 height 4
checkbox input "false"
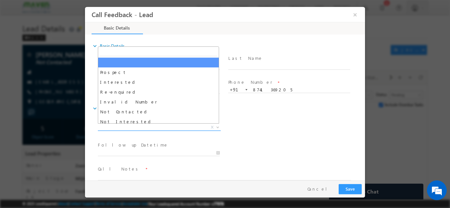
click at [160, 128] on span "X" at bounding box center [159, 127] width 123 height 7
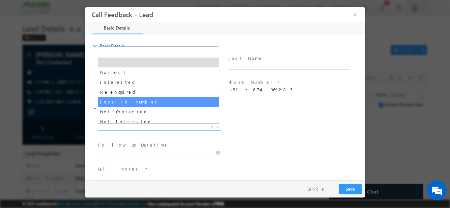
select select "Invalid Number"
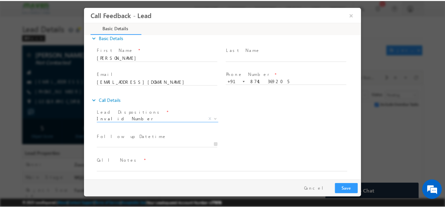
scroll to position [11, 0]
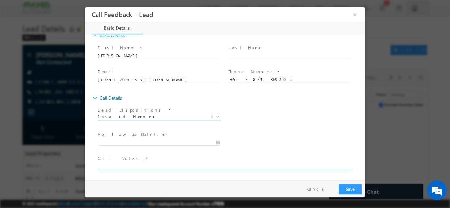
click at [133, 164] on textarea at bounding box center [224, 166] width 253 height 8
paste textarea "Number is coming as invalid"
type textarea "Number is coming as invalid"
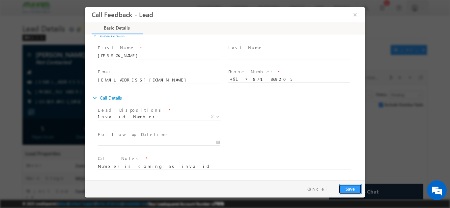
click at [342, 191] on button "Save" at bounding box center [349, 189] width 23 height 10
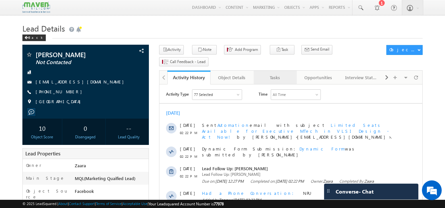
click at [270, 74] on div "Tasks" at bounding box center [275, 78] width 32 height 8
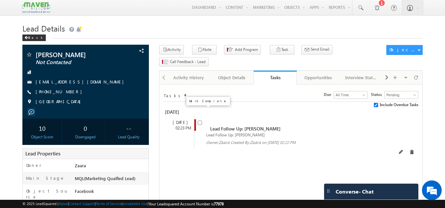
click at [200, 121] on input "checkbox" at bounding box center [199, 123] width 4 height 4
checkbox input "false"
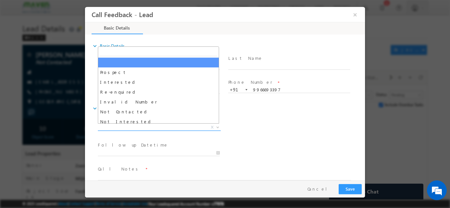
click at [124, 129] on span "X" at bounding box center [159, 127] width 123 height 7
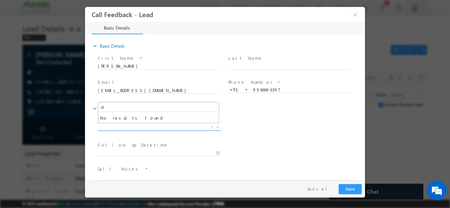
type input "d"
type input "NPU"
click at [281, 124] on div "Lead Dispositions * Prospect Interested Re-enquired Invalid Number Not Contacte…" at bounding box center [230, 128] width 268 height 24
click at [115, 127] on span "X" at bounding box center [159, 127] width 123 height 7
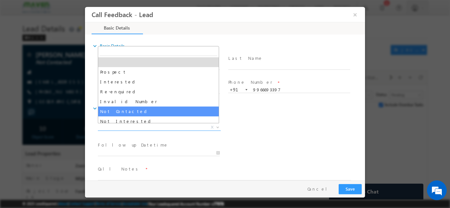
select select "Not Contacted"
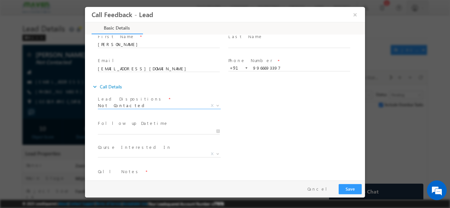
scroll to position [33, 0]
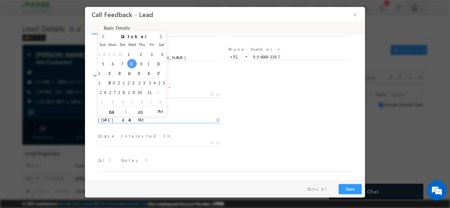
click at [106, 120] on input "08/10/2025 4:48 PM" at bounding box center [159, 120] width 122 height 7
type input "10/10/2025 4:48 PM"
click at [271, 114] on div "Follow up Datetime * 10/10/2025 4:48 PM Program Type * Long Term Short Term X" at bounding box center [230, 119] width 268 height 24
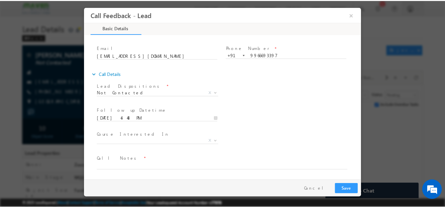
scroll to position [35, 0]
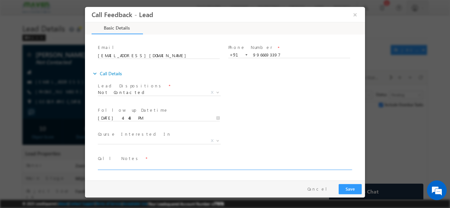
click at [130, 163] on textarea at bounding box center [224, 166] width 253 height 8
type textarea "Disconnecting the call"
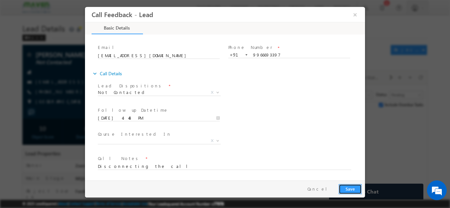
click at [352, 191] on button "Save" at bounding box center [349, 189] width 23 height 10
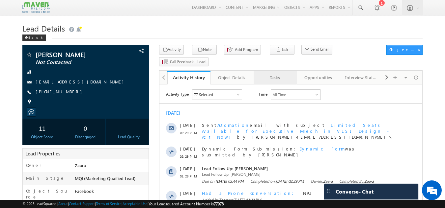
click at [280, 74] on div "Tasks" at bounding box center [275, 78] width 32 height 8
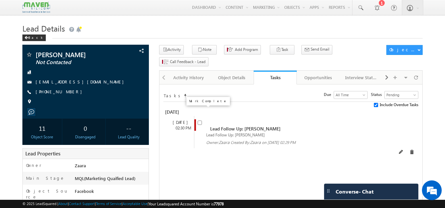
click at [201, 121] on input "checkbox" at bounding box center [199, 123] width 4 height 4
checkbox input "false"
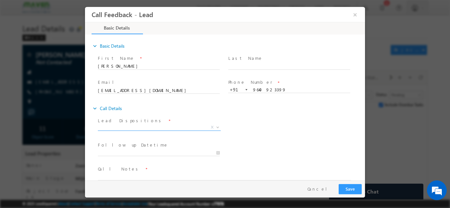
scroll to position [11, 0]
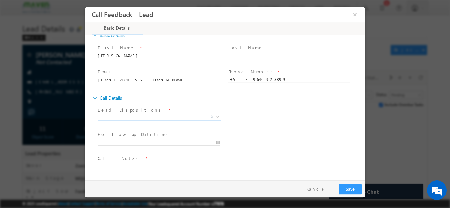
click at [168, 115] on span "X" at bounding box center [159, 117] width 123 height 7
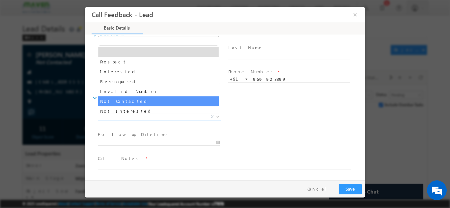
select select "Not Contacted"
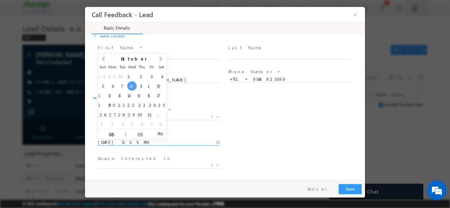
click at [126, 142] on input "08/10/2025 5:05 PM" at bounding box center [159, 142] width 122 height 7
type input "10/10/2025 5:05 PM"
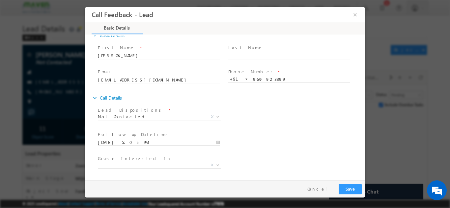
click at [246, 118] on div "Lead Dispositions * Prospect Interested Re-enquired Invalid Number Not Contacte…" at bounding box center [230, 117] width 268 height 24
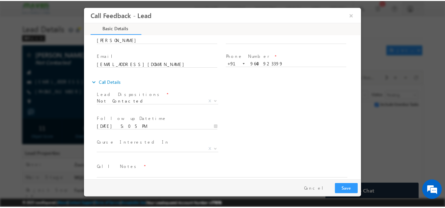
scroll to position [35, 0]
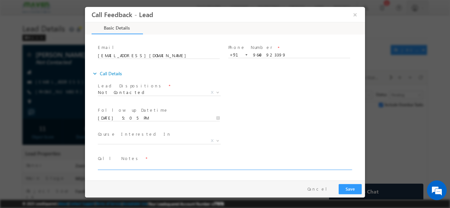
click at [197, 167] on textarea at bounding box center [224, 166] width 253 height 8
type textarea "NPU"
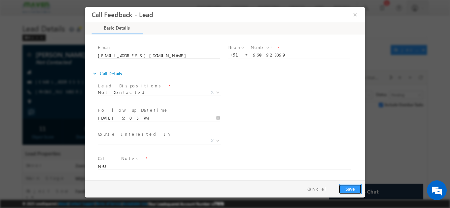
click at [351, 189] on button "Save" at bounding box center [349, 189] width 23 height 10
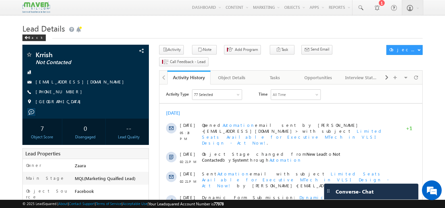
click at [130, 31] on h1 "Lead Details" at bounding box center [222, 27] width 400 height 13
click at [110, 28] on h1 "Lead Details" at bounding box center [222, 27] width 400 height 13
click at [276, 74] on div "Tasks" at bounding box center [275, 78] width 32 height 8
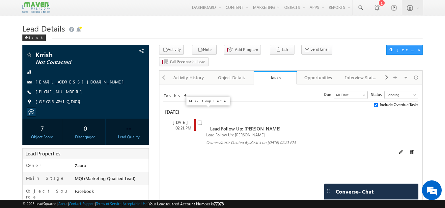
click at [200, 121] on input "checkbox" at bounding box center [199, 123] width 4 height 4
checkbox input "false"
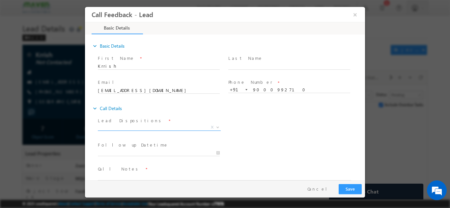
click at [142, 124] on span "X" at bounding box center [159, 127] width 123 height 7
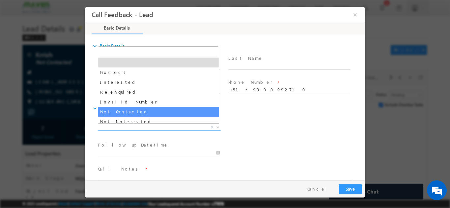
select select "Not Contacted"
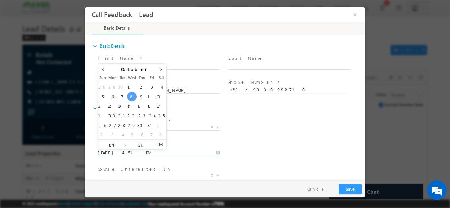
click at [138, 154] on input "08/10/2025 4:51 PM" at bounding box center [159, 153] width 122 height 7
type input "10/10/2025 4:51 PM"
click at [288, 137] on div "Lead Dispositions * Prospect Interested Re-enquired Invalid Number Not Contacte…" at bounding box center [230, 128] width 268 height 24
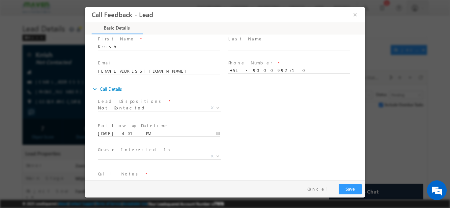
scroll to position [35, 0]
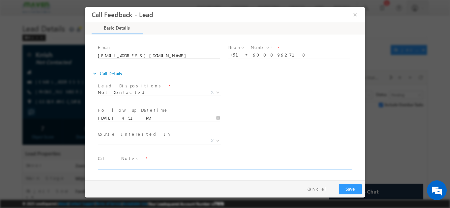
click at [132, 169] on textarea at bounding box center [224, 166] width 253 height 8
type textarea "NPU"
click at [339, 188] on button "Save" at bounding box center [349, 189] width 23 height 10
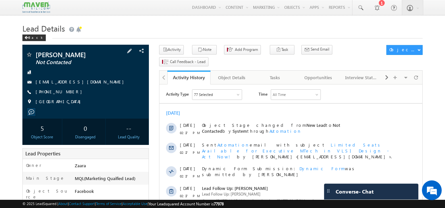
click at [67, 92] on div "[PHONE_NUMBER]" at bounding box center [86, 92] width 120 height 7
copy div "[PHONE_NUMBER]"
click at [288, 74] on div "Tasks" at bounding box center [275, 78] width 32 height 8
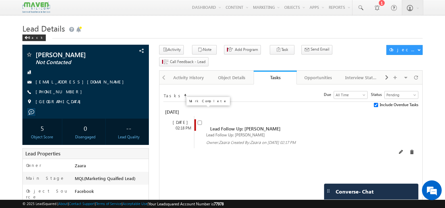
click at [200, 121] on input "checkbox" at bounding box center [199, 123] width 4 height 4
checkbox input "false"
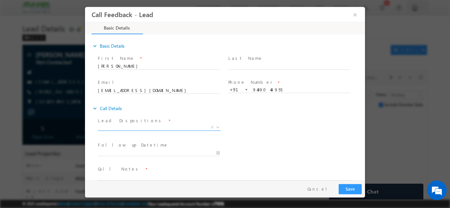
click at [132, 127] on span "X" at bounding box center [159, 127] width 123 height 7
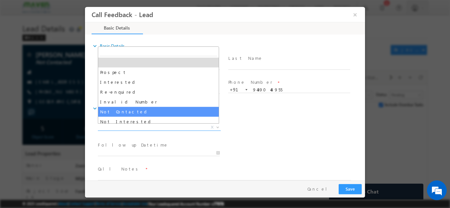
select select "Not Contacted"
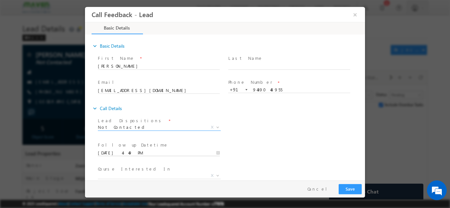
click at [123, 155] on input "[DATE] 4:49 PM" at bounding box center [159, 153] width 122 height 7
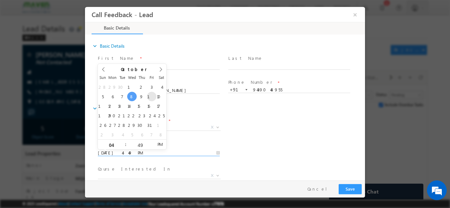
type input "[DATE] 4:49 PM"
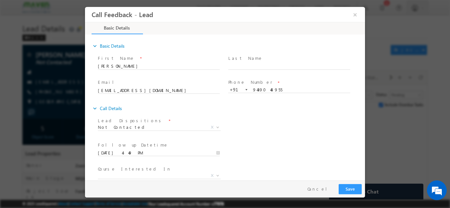
click at [274, 132] on div "Lead Dispositions * Prospect Interested Re-enquired Invalid Number Not Contacte…" at bounding box center [230, 128] width 268 height 24
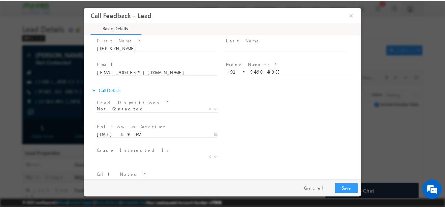
scroll to position [35, 0]
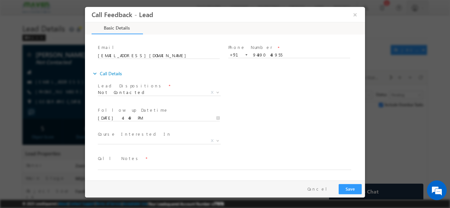
click at [143, 161] on span "Call Notes *" at bounding box center [221, 158] width 246 height 7
click at [144, 165] on textarea at bounding box center [224, 166] width 253 height 8
click at [146, 167] on textarea "Not able to connect the cll" at bounding box center [224, 166] width 253 height 8
type textarea "Not able to connect the call"
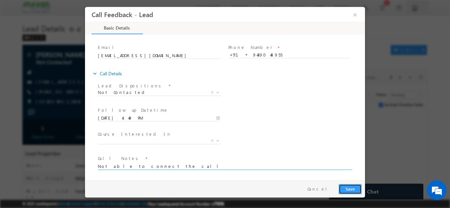
click at [343, 188] on button "Save" at bounding box center [349, 189] width 23 height 10
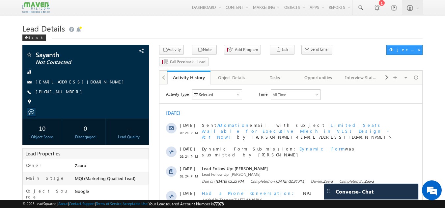
click at [177, 26] on h1 "Lead Details" at bounding box center [222, 27] width 400 height 13
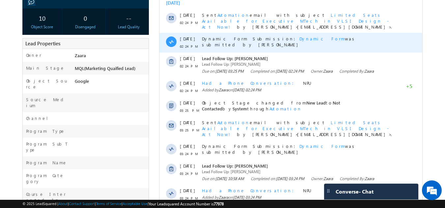
scroll to position [31, 0]
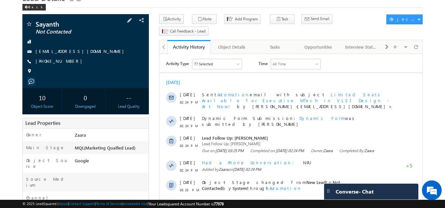
click at [67, 62] on div "[PHONE_NUMBER]" at bounding box center [86, 61] width 120 height 7
copy div "[PHONE_NUMBER]"
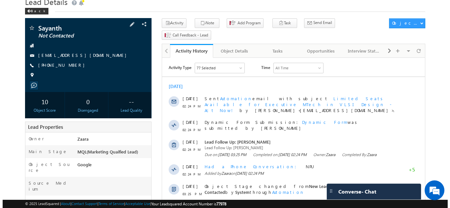
scroll to position [0, 0]
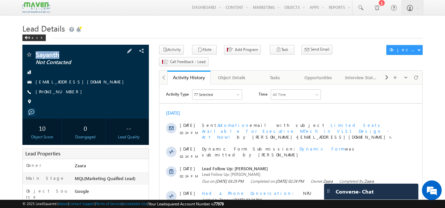
drag, startPoint x: 36, startPoint y: 53, endPoint x: 58, endPoint y: 55, distance: 21.8
click at [58, 55] on span "Sayanth" at bounding box center [75, 54] width 78 height 7
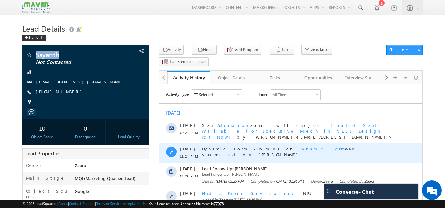
copy span "Sayanth"
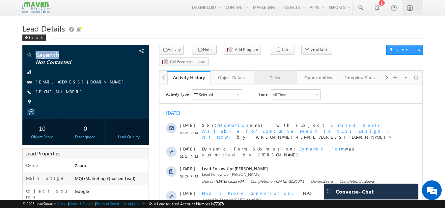
click at [287, 74] on div "Tasks" at bounding box center [275, 78] width 32 height 8
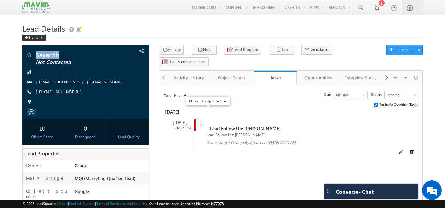
click at [198, 121] on input "checkbox" at bounding box center [199, 123] width 4 height 4
checkbox input "false"
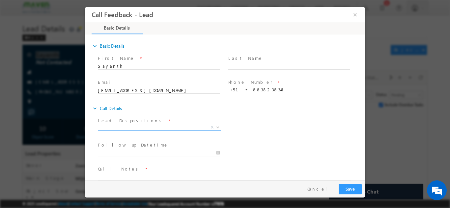
click at [116, 127] on span "X" at bounding box center [159, 127] width 123 height 7
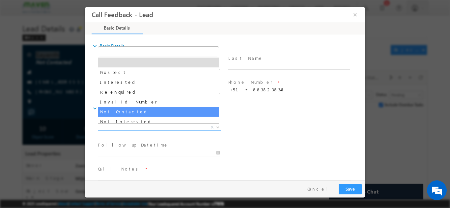
select select "Not Contacted"
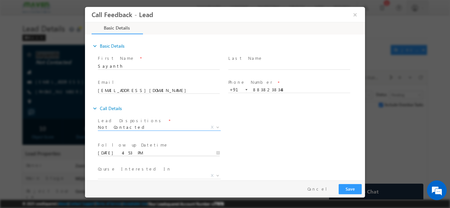
click at [132, 152] on input "[DATE] 4:53 PM" at bounding box center [159, 153] width 122 height 7
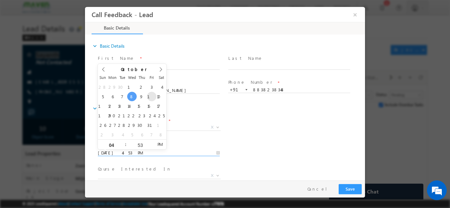
type input "[DATE] 4:53 PM"
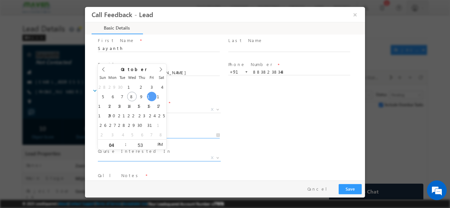
scroll to position [35, 0]
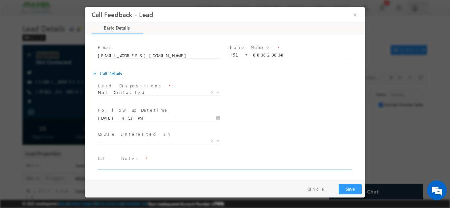
click at [158, 165] on textarea at bounding box center [224, 166] width 253 height 8
type textarea "NPU"
click at [355, 190] on button "Save" at bounding box center [349, 189] width 23 height 10
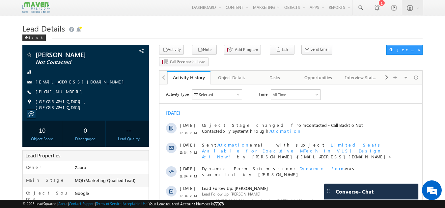
click at [124, 30] on h1 "Lead Details" at bounding box center [222, 27] width 400 height 13
click at [308, 74] on div "Opportunities" at bounding box center [318, 78] width 32 height 8
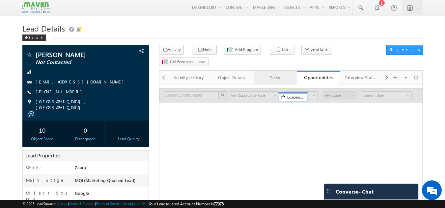
click at [264, 71] on link "Tasks" at bounding box center [274, 78] width 43 height 14
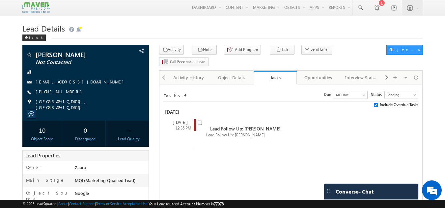
click at [276, 74] on div "Tasks" at bounding box center [274, 77] width 33 height 6
click at [199, 121] on input "checkbox" at bounding box center [199, 123] width 4 height 4
checkbox input "false"
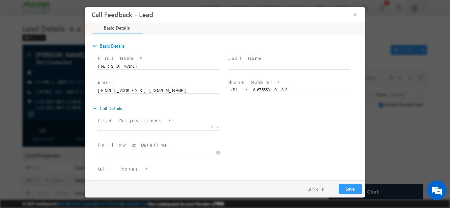
click at [127, 130] on span "X" at bounding box center [159, 127] width 123 height 7
click at [127, 128] on span "X" at bounding box center [159, 127] width 123 height 7
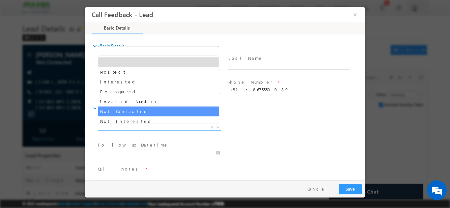
select select "Not Contacted"
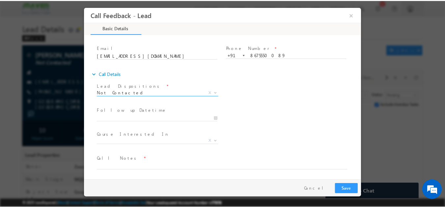
scroll to position [35, 0]
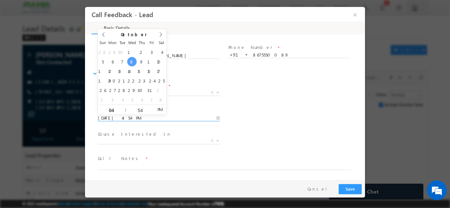
click at [132, 120] on input "08/10/2025 4:54 PM" at bounding box center [159, 118] width 122 height 7
type input "10/10/2025 4:54 PM"
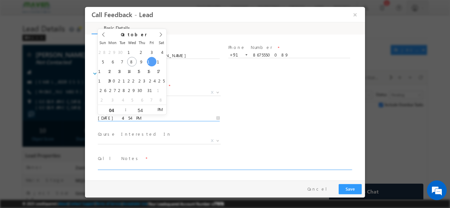
click at [131, 167] on textarea at bounding box center [224, 166] width 253 height 8
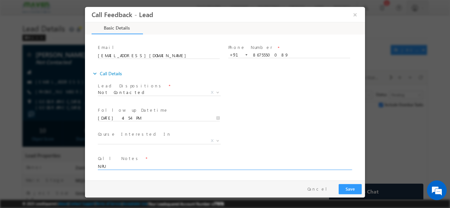
type textarea "NPU"
click at [354, 187] on button "Save" at bounding box center [349, 189] width 23 height 10
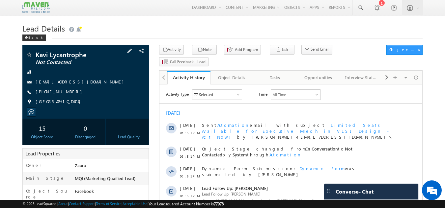
click at [67, 93] on div "[PHONE_NUMBER]" at bounding box center [86, 92] width 120 height 7
copy div "[PHONE_NUMBER]"
click at [271, 72] on link "Tasks" at bounding box center [274, 78] width 43 height 14
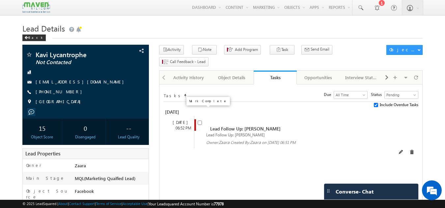
click at [201, 121] on input "checkbox" at bounding box center [199, 123] width 4 height 4
checkbox input "false"
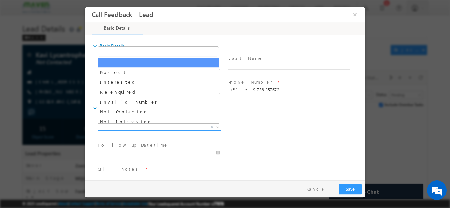
click at [138, 124] on span "X" at bounding box center [159, 127] width 123 height 7
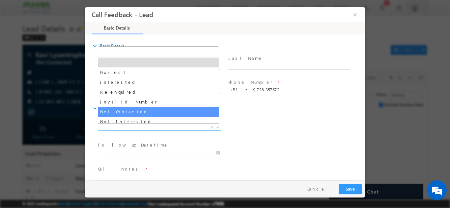
select select "Not Contacted"
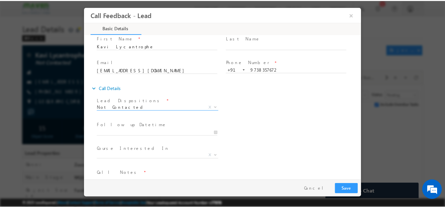
scroll to position [35, 0]
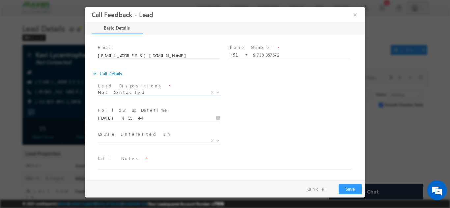
click at [137, 119] on input "08/10/2025 4:55 PM" at bounding box center [159, 118] width 122 height 7
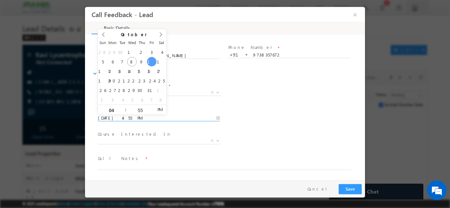
click at [291, 105] on div "Follow up Datetime * 10/10/2025 4:55 PM Program Type * Long Term Short Term X" at bounding box center [230, 117] width 268 height 24
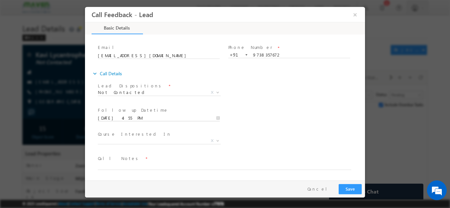
click at [139, 120] on input "10/10/2025 4:55 PM" at bounding box center [159, 118] width 122 height 7
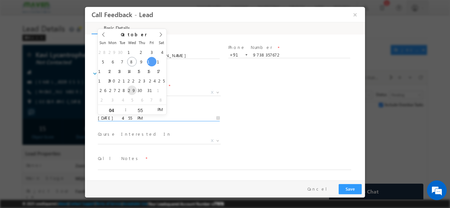
type input "29/10/2025 4:55 PM"
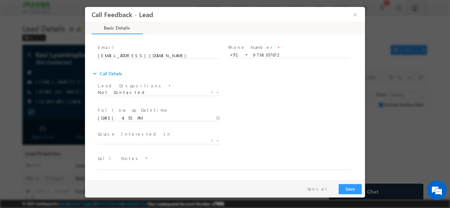
click at [138, 160] on span "Call Notes *" at bounding box center [221, 158] width 246 height 7
click at [138, 165] on textarea at bounding box center [224, 166] width 253 height 8
type textarea "NPU and no response on WhatsApp as well"
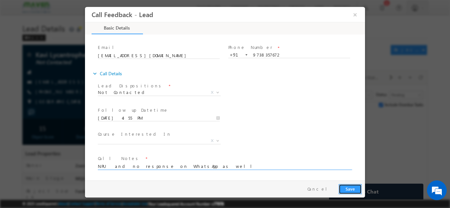
click at [356, 189] on button "Save" at bounding box center [349, 189] width 23 height 10
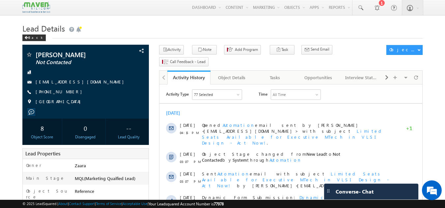
click at [192, 35] on div "Back" at bounding box center [222, 36] width 400 height 4
click at [285, 74] on div "Tasks" at bounding box center [275, 78] width 32 height 8
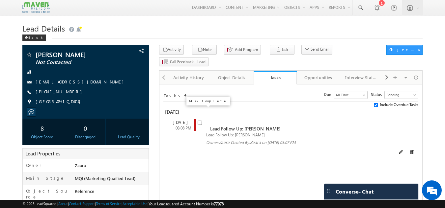
click at [199, 121] on input "checkbox" at bounding box center [199, 123] width 4 height 4
checkbox input "false"
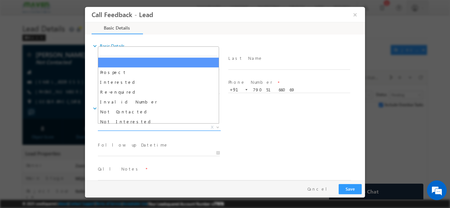
click at [137, 130] on span "X" at bounding box center [159, 127] width 123 height 7
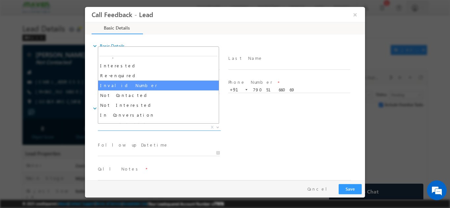
scroll to position [33, 0]
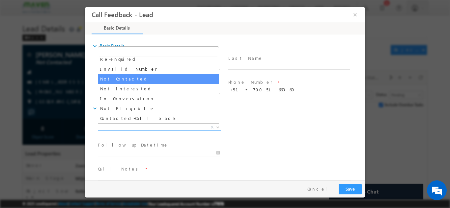
select select "Not Contacted"
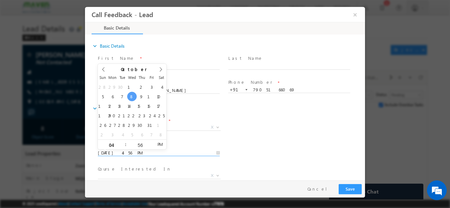
click at [133, 152] on input "[DATE] 4:56 PM" at bounding box center [159, 153] width 122 height 7
type input "[DATE] 4:56 PM"
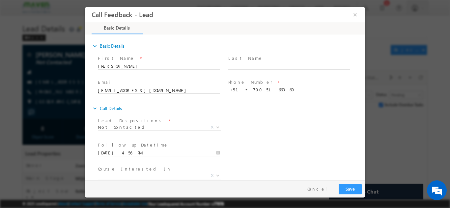
click at [254, 124] on div "Lead Dispositions * Prospect Interested Re-enquired Invalid Number Not Contacte…" at bounding box center [230, 128] width 268 height 24
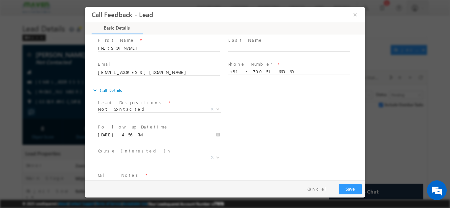
scroll to position [35, 0]
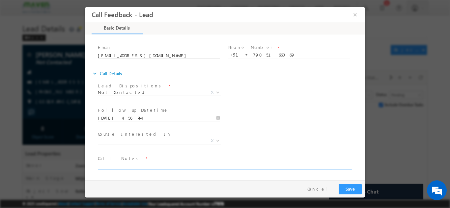
click at [121, 165] on textarea at bounding box center [224, 166] width 253 height 8
type textarea "NPU"
click at [354, 193] on button "Save" at bounding box center [349, 189] width 23 height 10
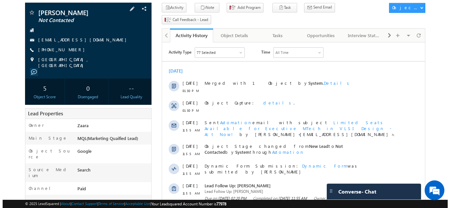
scroll to position [31, 0]
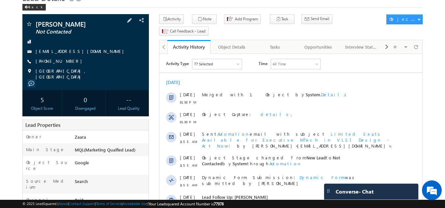
drag, startPoint x: 45, startPoint y: 62, endPoint x: 67, endPoint y: 63, distance: 22.1
click at [67, 63] on span "[PHONE_NUMBER]" at bounding box center [61, 61] width 50 height 7
copy span "7892647960"
click at [278, 43] on div "Tasks" at bounding box center [275, 47] width 32 height 8
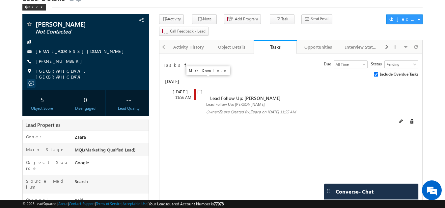
click at [200, 90] on input "checkbox" at bounding box center [199, 92] width 4 height 4
checkbox input "false"
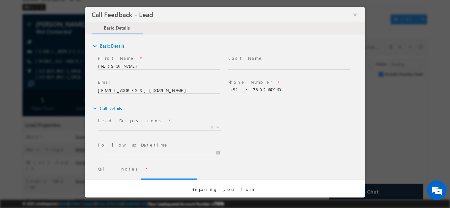
scroll to position [0, 0]
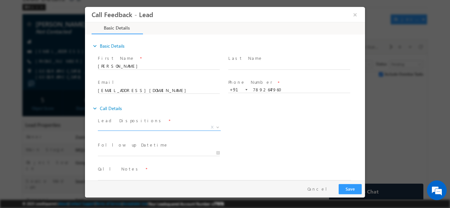
click at [166, 126] on span "X" at bounding box center [159, 127] width 123 height 7
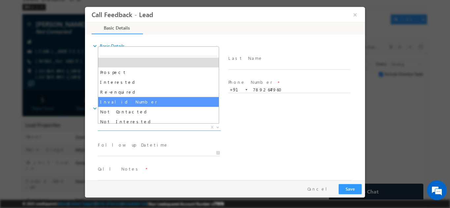
scroll to position [33, 0]
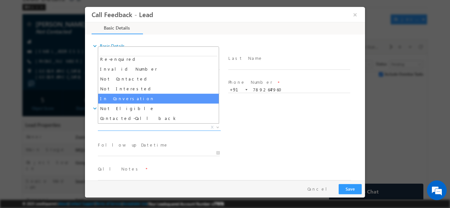
select select "In Conversation"
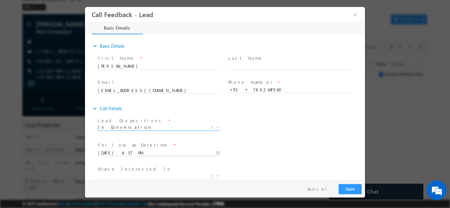
click at [136, 153] on input "08/10/2025 4:57 PM" at bounding box center [159, 153] width 122 height 7
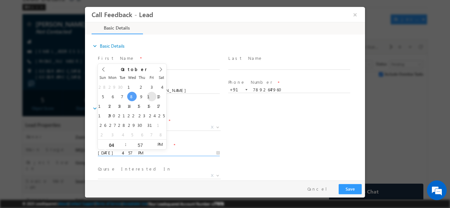
type input "10/10/2025 4:57 PM"
click at [261, 130] on div "Lead Dispositions * Prospect Interested Re-enquired Invalid Number Not Contacte…" at bounding box center [230, 128] width 268 height 24
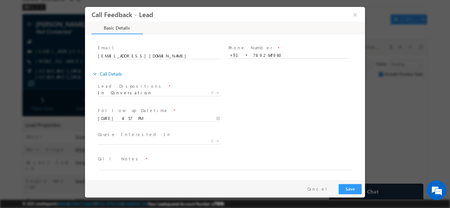
scroll to position [35, 0]
click at [140, 170] on span at bounding box center [221, 173] width 246 height 7
click at [141, 166] on textarea at bounding box center [224, 166] width 253 height 8
type textarea "Btech 2018 / 6 years of Exp Design Engg / Shared him all the program details an…"
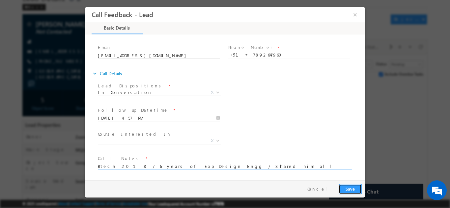
click at [353, 191] on button "Save" at bounding box center [349, 189] width 23 height 10
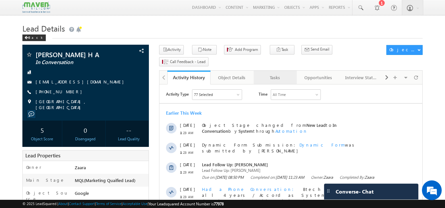
click at [284, 74] on div "Tasks" at bounding box center [275, 78] width 32 height 8
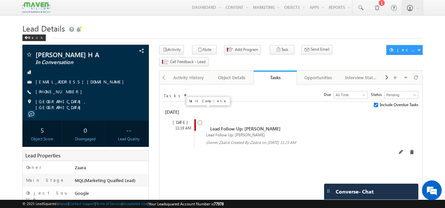
click at [199, 121] on input "checkbox" at bounding box center [199, 123] width 4 height 4
checkbox input "false"
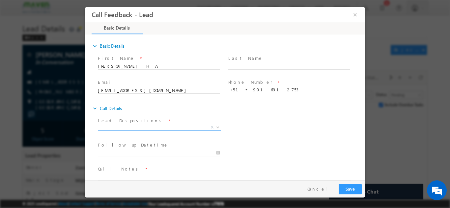
click at [141, 127] on span "X" at bounding box center [159, 127] width 123 height 7
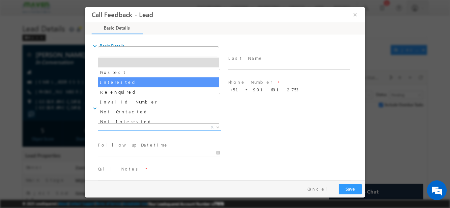
select select "Interested"
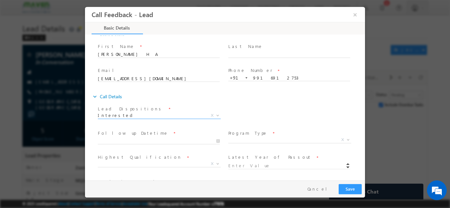
scroll to position [33, 0]
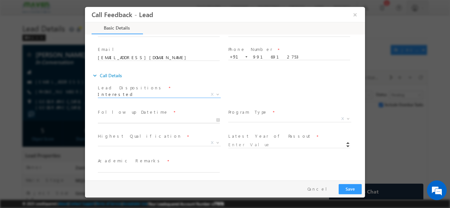
type input "08/10/2025 5:09 PM"
click at [138, 121] on input "08/10/2025 5:09 PM" at bounding box center [159, 120] width 122 height 7
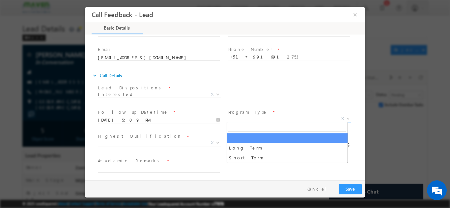
click at [262, 118] on span "X" at bounding box center [289, 119] width 123 height 7
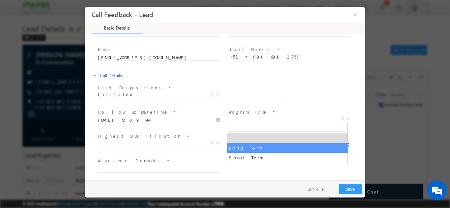
select select "Long Term"
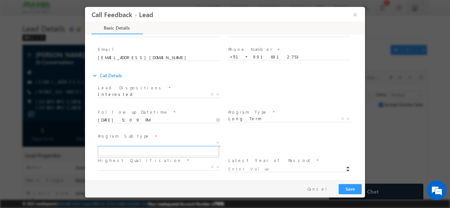
click at [130, 145] on span "X" at bounding box center [159, 143] width 123 height 7
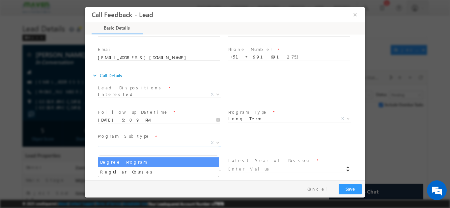
select select "Degree Program"
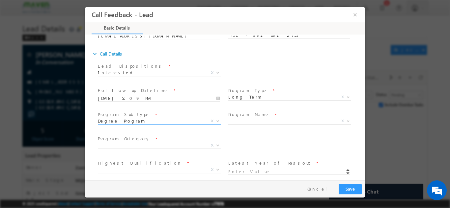
scroll to position [66, 0]
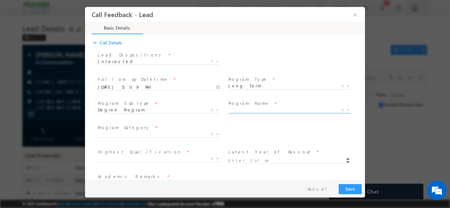
click at [252, 114] on span "X" at bounding box center [289, 111] width 123 height 7
click at [252, 112] on span "X" at bounding box center [289, 110] width 123 height 7
click at [252, 135] on div "Program Category * X Total Application Fee *" at bounding box center [230, 135] width 268 height 24
click at [254, 108] on span "X" at bounding box center [289, 110] width 123 height 7
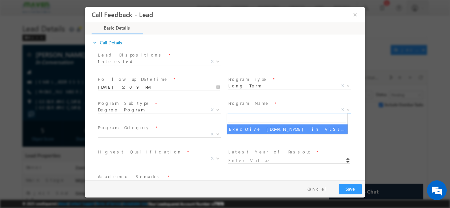
select select "Executive [DOMAIN_NAME] in VLSI Design"
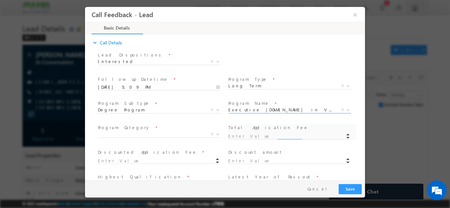
type input "1180"
click at [157, 134] on span "X" at bounding box center [159, 134] width 123 height 7
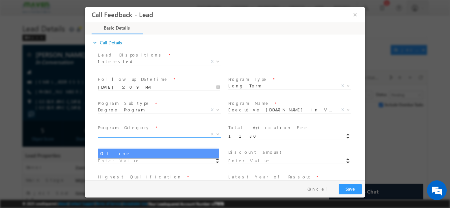
select select "Offline"
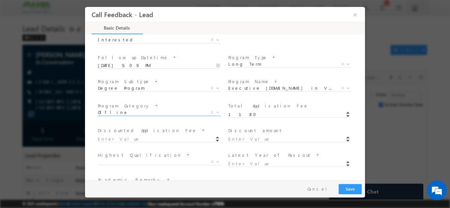
scroll to position [99, 0]
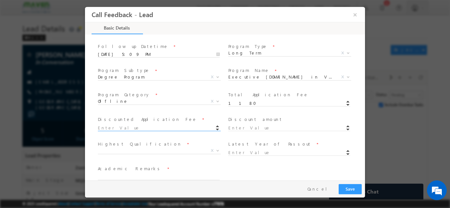
click at [119, 129] on input at bounding box center [159, 128] width 122 height 7
type input "1180.00"
type input "0"
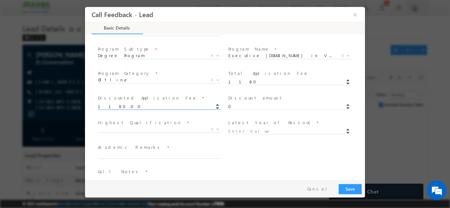
scroll to position [132, 0]
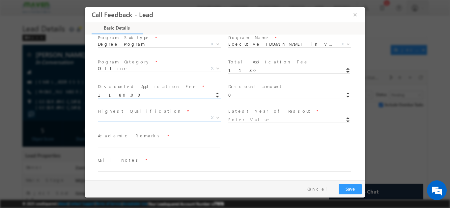
click at [147, 118] on span "X" at bounding box center [159, 118] width 123 height 7
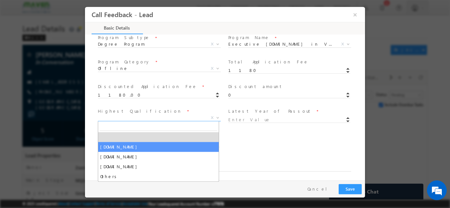
select select "[DOMAIN_NAME]"
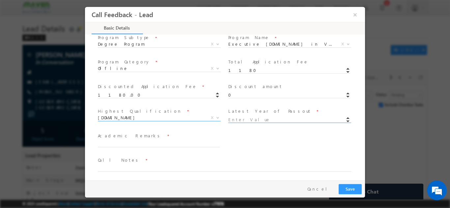
click at [243, 120] on input at bounding box center [289, 120] width 122 height 7
type input "2018"
click at [147, 145] on textarea at bounding box center [159, 144] width 122 height 8
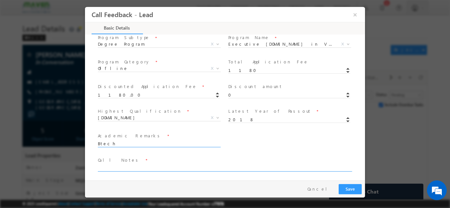
type textarea "Btech"
click at [144, 169] on textarea at bounding box center [224, 168] width 253 height 8
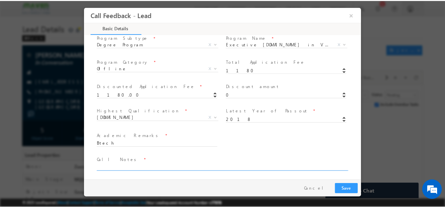
scroll to position [133, 0]
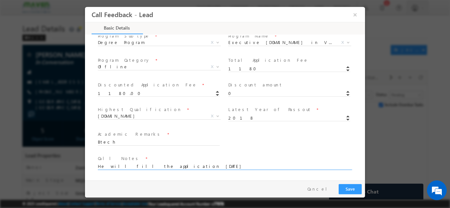
type textarea "He will fill the application today"
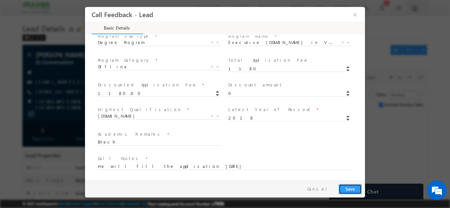
click at [358, 191] on button "Save" at bounding box center [349, 189] width 23 height 10
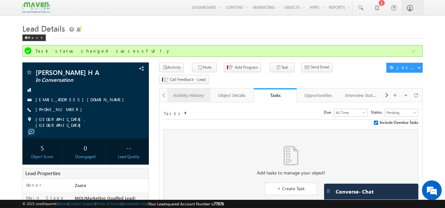
click at [190, 92] on div "Activity History" at bounding box center [188, 96] width 32 height 8
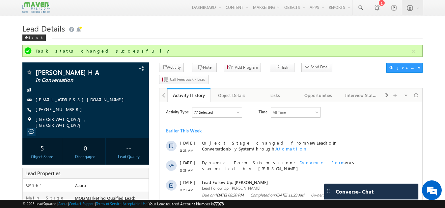
click at [190, 92] on div "Activity History" at bounding box center [188, 95] width 33 height 6
click at [417, 90] on span at bounding box center [416, 96] width 4 height 12
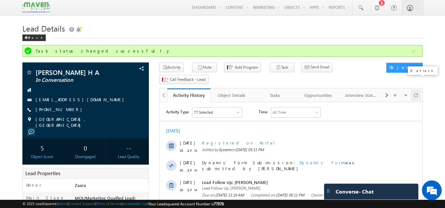
scroll to position [0, 0]
click at [417, 90] on span at bounding box center [416, 96] width 4 height 12
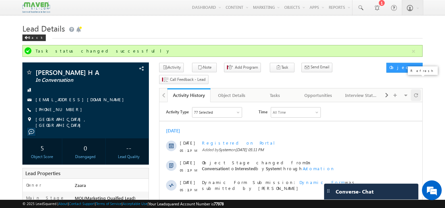
click at [417, 90] on span at bounding box center [416, 96] width 4 height 12
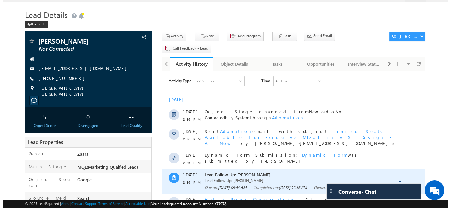
scroll to position [3, 0]
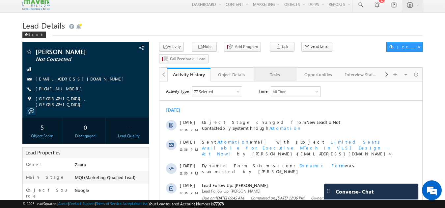
click at [267, 71] on div "Tasks" at bounding box center [275, 75] width 32 height 8
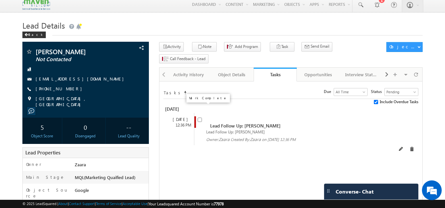
click at [199, 118] on input "checkbox" at bounding box center [199, 120] width 4 height 4
checkbox input "false"
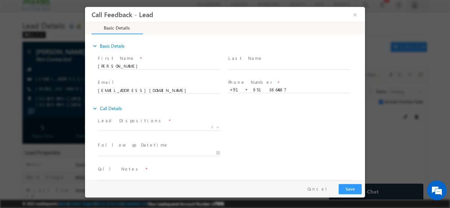
scroll to position [0, 0]
click at [178, 130] on span at bounding box center [159, 130] width 123 height 0
click at [176, 124] on span "X" at bounding box center [159, 127] width 123 height 7
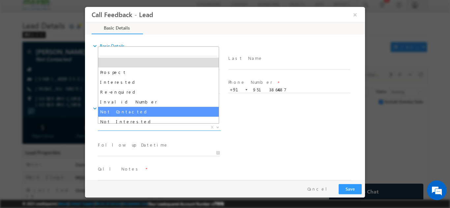
select select "Not Contacted"
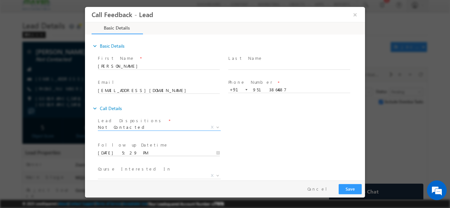
click at [120, 152] on input "[DATE] 5:29 PM" at bounding box center [159, 153] width 122 height 7
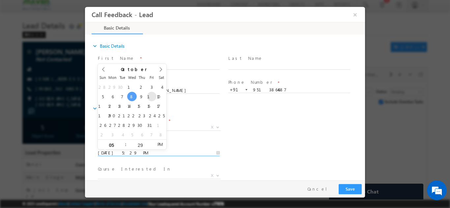
type input "[DATE] 5:29 PM"
click at [301, 148] on div "Follow up Datetime * [DATE] 5:29 PM Program Type * Long Term Short Term X" at bounding box center [230, 152] width 268 height 24
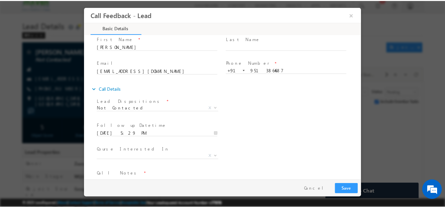
scroll to position [35, 0]
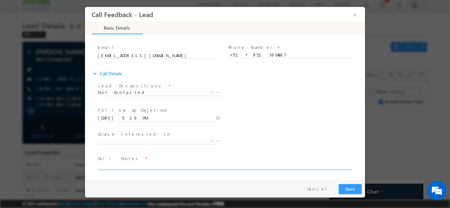
click at [119, 169] on textarea at bounding box center [224, 166] width 253 height 8
type textarea "Not able to connect the call"
click at [350, 184] on button "Save" at bounding box center [349, 189] width 23 height 10
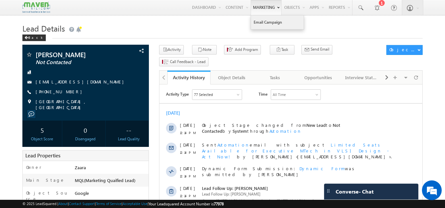
click at [255, 19] on link "Email Campaign" at bounding box center [277, 22] width 53 height 14
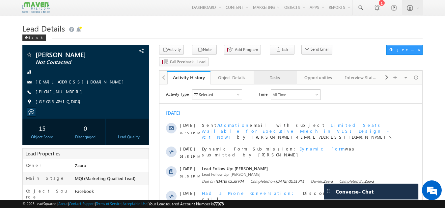
click at [285, 74] on div "Tasks" at bounding box center [275, 78] width 32 height 8
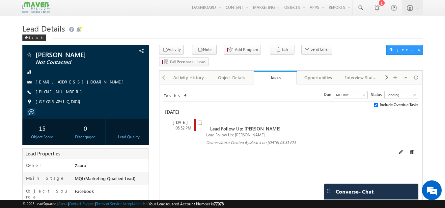
click at [200, 119] on span at bounding box center [200, 125] width 7 height 12
click at [200, 121] on input "checkbox" at bounding box center [199, 123] width 4 height 4
checkbox input "false"
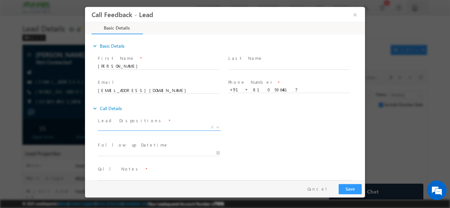
click at [108, 129] on span "X" at bounding box center [159, 127] width 123 height 7
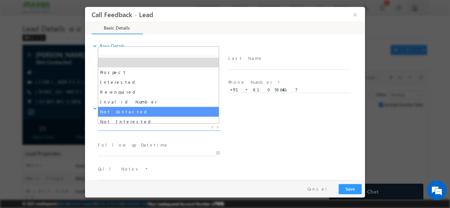
select select "Not Contacted"
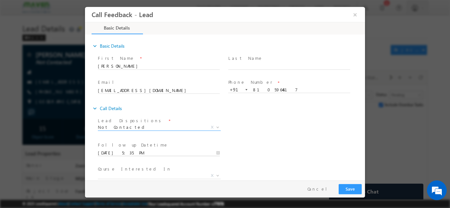
click at [114, 152] on input "[DATE] 5:35 PM" at bounding box center [159, 153] width 122 height 7
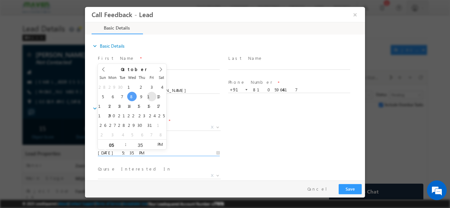
type input "[DATE] 5:35 PM"
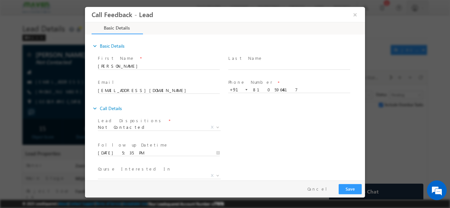
click at [253, 128] on div "Lead Dispositions * Prospect Interested Re-enquired Invalid Number Not Contacte…" at bounding box center [230, 128] width 268 height 24
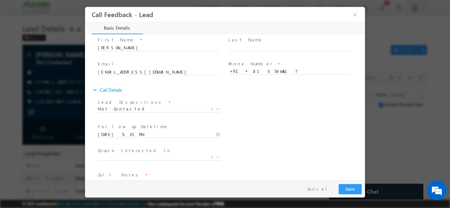
scroll to position [35, 0]
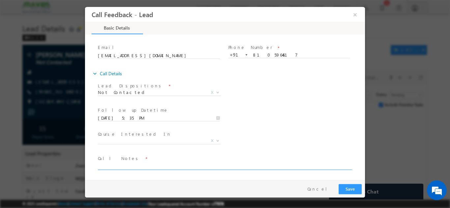
click at [124, 166] on textarea at bounding box center [224, 166] width 253 height 8
type textarea "NPU"
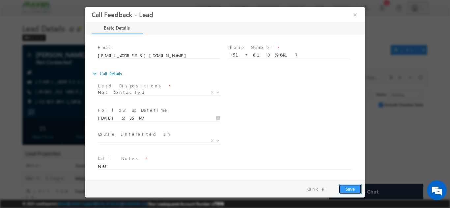
click at [352, 193] on button "Save" at bounding box center [349, 189] width 23 height 10
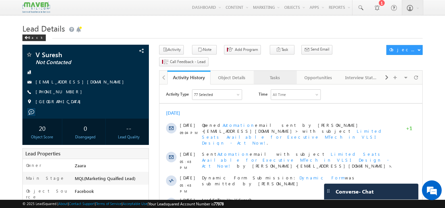
click at [278, 74] on div "Tasks" at bounding box center [275, 78] width 32 height 8
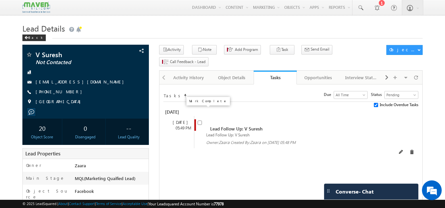
click at [198, 121] on input "checkbox" at bounding box center [199, 123] width 4 height 4
checkbox input "false"
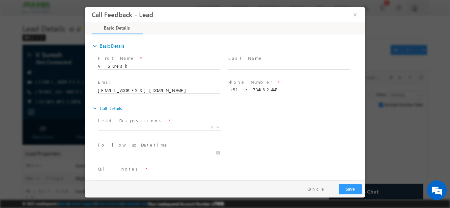
click at [138, 132] on span at bounding box center [158, 135] width 121 height 7
click at [138, 132] on span "X" at bounding box center [159, 128] width 123 height 7
click at [138, 128] on span "X" at bounding box center [159, 127] width 123 height 7
click at [277, 118] on div "Lead Dispositions * Prospect Interested Re-enquired Invalid Number Not Contacte…" at bounding box center [230, 128] width 268 height 24
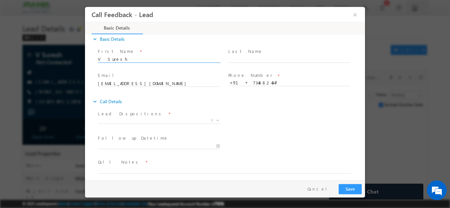
scroll to position [11, 0]
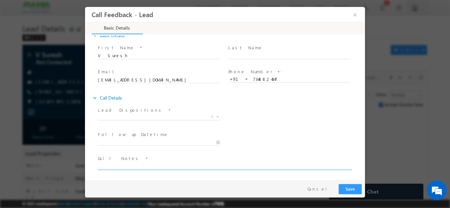
click at [147, 163] on textarea at bounding box center [224, 166] width 253 height 8
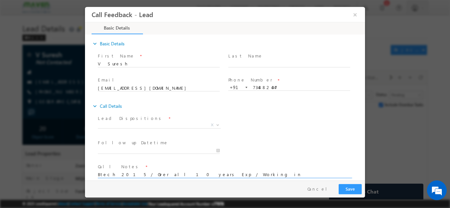
scroll to position [0, 0]
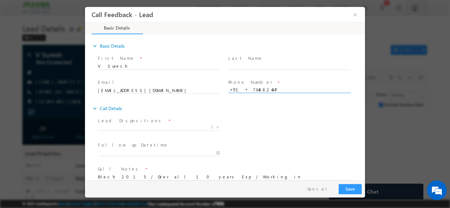
click at [265, 89] on input "7348824347" at bounding box center [289, 90] width 122 height 7
drag, startPoint x: 97, startPoint y: 66, endPoint x: 112, endPoint y: 65, distance: 14.6
click at [112, 65] on div "First Name * V [GEOGRAPHIC_DATA]" at bounding box center [161, 65] width 130 height 24
click at [112, 65] on input "V Suresh" at bounding box center [159, 66] width 122 height 7
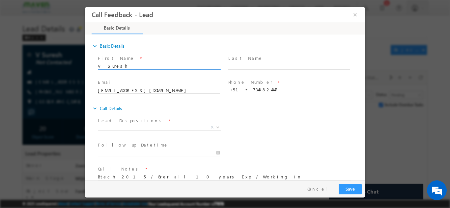
click at [112, 65] on input "V Suresh" at bounding box center [159, 66] width 122 height 7
click at [251, 114] on div "expand_more Call Details" at bounding box center [228, 108] width 273 height 12
click at [197, 177] on textarea "Btech 2015 / Over all 10 years Exp / Working in" at bounding box center [224, 177] width 253 height 8
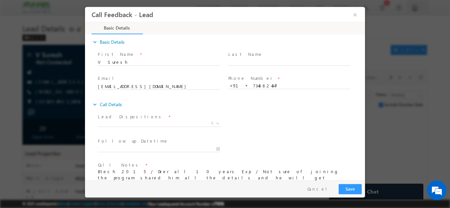
scroll to position [1, 0]
type textarea "Btech 2015 / Over all 10 years Exp / Not sure of joining the program shared him…"
click at [118, 119] on label "Lead Dispositions" at bounding box center [131, 117] width 66 height 6
click at [117, 126] on span "Prospect Interested Re-enquired Invalid Number Not Contacted Not Interested In …" at bounding box center [162, 124] width 128 height 8
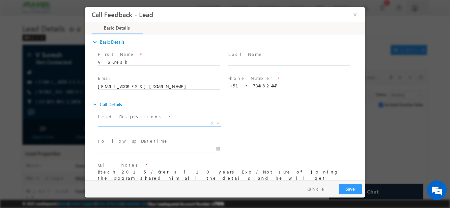
click at [117, 125] on span "X" at bounding box center [159, 123] width 123 height 7
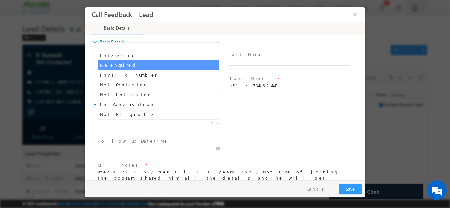
scroll to position [33, 0]
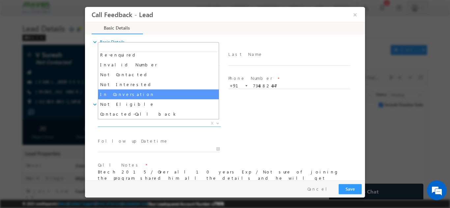
select select "In Conversation"
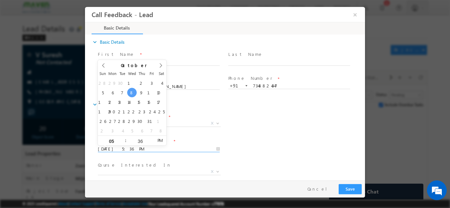
click at [134, 149] on input "[DATE] 5:36 PM" at bounding box center [159, 149] width 122 height 7
type input "[DATE] 5:36 PM"
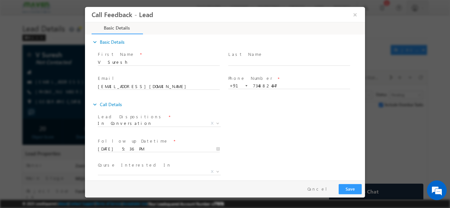
click at [277, 143] on div "Follow up Datetime * [DATE] 5:36 PM Program Type * Long Term Short Term X" at bounding box center [230, 148] width 268 height 24
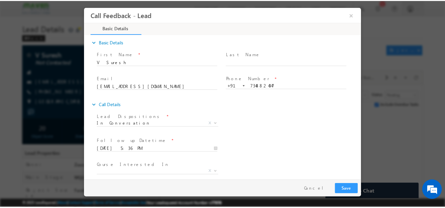
scroll to position [39, 0]
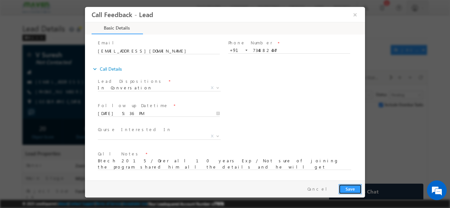
click at [350, 188] on button "Save" at bounding box center [349, 189] width 23 height 10
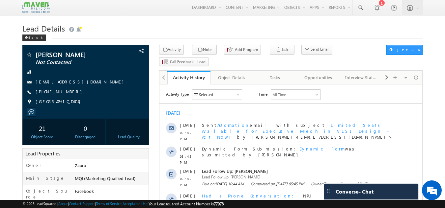
click at [167, 26] on h1 "Lead Details" at bounding box center [222, 27] width 400 height 13
click at [281, 74] on div "Tasks" at bounding box center [275, 78] width 32 height 8
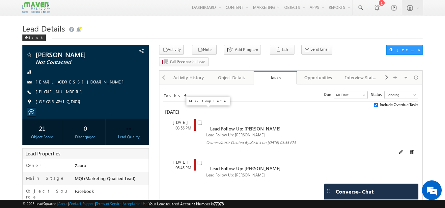
click at [200, 121] on input "checkbox" at bounding box center [199, 123] width 4 height 4
checkbox input "false"
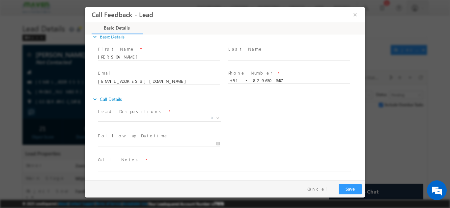
scroll to position [11, 0]
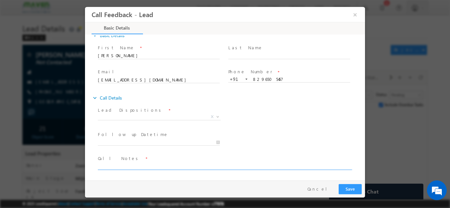
click at [129, 163] on textarea at bounding box center [224, 166] width 253 height 8
type textarea "Btech 2021 / 4 total Exp /"
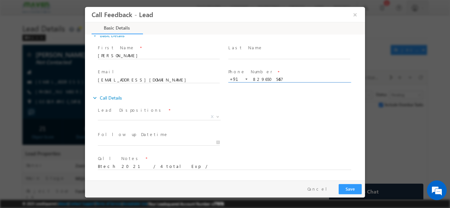
click at [259, 78] on input "8296505457" at bounding box center [289, 79] width 122 height 7
click at [248, 130] on div "Follow up Datetime * Program Type * Long Term Short Term X" at bounding box center [230, 142] width 268 height 24
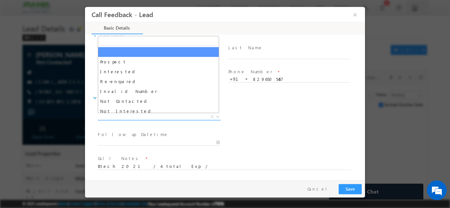
click at [112, 116] on span "X" at bounding box center [159, 117] width 123 height 7
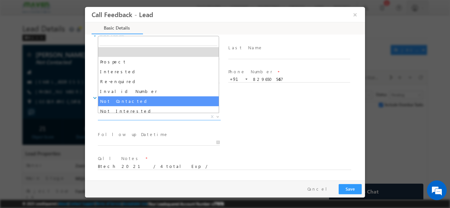
scroll to position [33, 0]
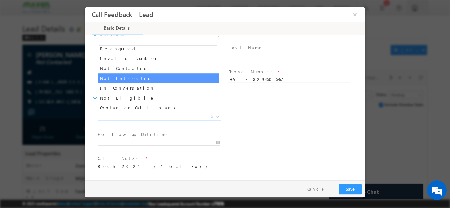
select select "Not Interested"
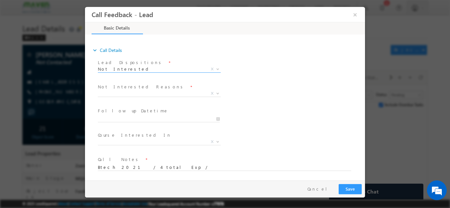
scroll to position [59, 0]
click at [127, 93] on span "X" at bounding box center [159, 92] width 123 height 7
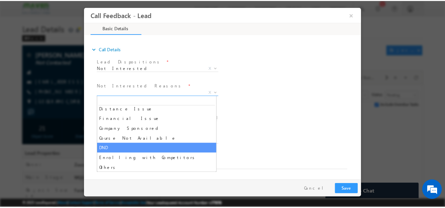
scroll to position [13, 0]
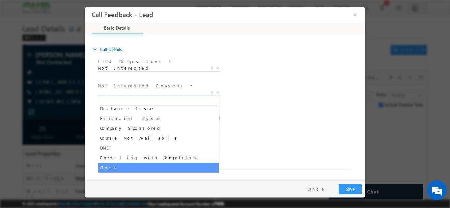
select select "Others"
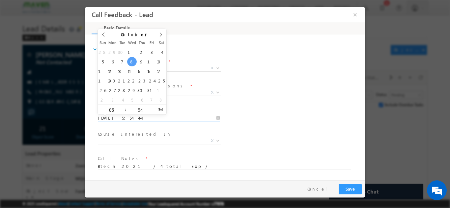
click at [113, 120] on input "[DATE] 5:54 PM" at bounding box center [159, 118] width 122 height 7
type input "[DATE] 5:54 PM"
click at [237, 116] on div "Follow up Datetime * [DATE] 5:54 PM Program Type * Long Term Short Term X" at bounding box center [230, 117] width 268 height 24
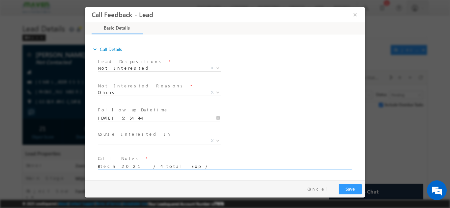
click at [183, 169] on textarea "Btech 2021 / 4 total Exp /" at bounding box center [224, 166] width 253 height 8
type textarea "Btech 2021 / 4 total Exp / She is not sure of joining as looking for placement'…"
click at [342, 191] on button "Save" at bounding box center [349, 189] width 23 height 10
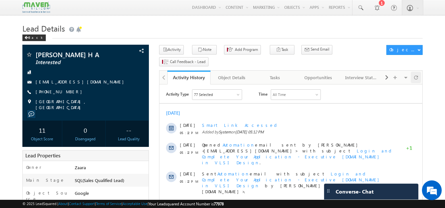
click at [416, 72] on span at bounding box center [416, 78] width 4 height 12
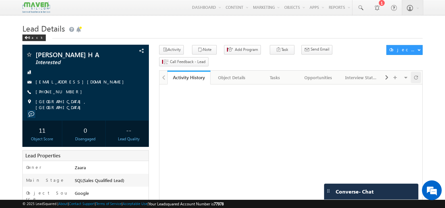
click at [416, 72] on span at bounding box center [416, 78] width 4 height 12
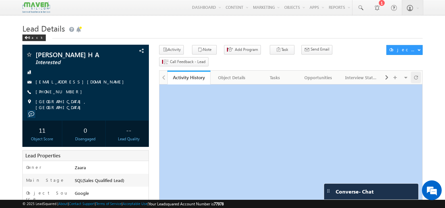
click at [416, 72] on span at bounding box center [416, 78] width 4 height 12
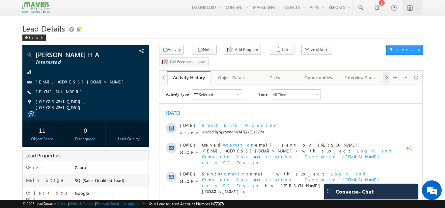
click at [384, 72] on span at bounding box center [386, 78] width 4 height 12
click at [388, 72] on span at bounding box center [386, 78] width 4 height 12
click at [379, 74] on span at bounding box center [378, 77] width 7 height 7
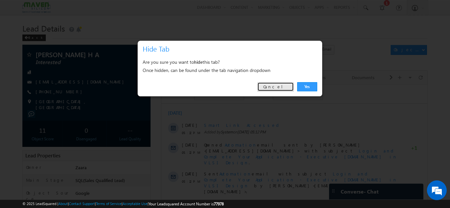
click at [278, 90] on link "Cancel" at bounding box center [275, 86] width 37 height 9
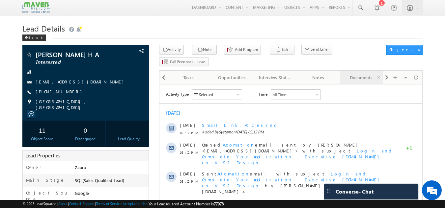
click at [352, 74] on div "Documents" at bounding box center [361, 78] width 32 height 8
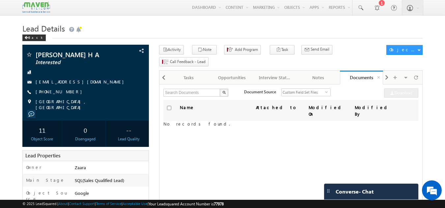
click at [352, 74] on div "Documents" at bounding box center [361, 77] width 33 height 6
click at [164, 72] on span at bounding box center [164, 78] width 4 height 12
click at [387, 72] on span at bounding box center [386, 78] width 4 height 12
click at [161, 72] on div at bounding box center [163, 78] width 7 height 12
click at [164, 72] on span at bounding box center [164, 78] width 4 height 12
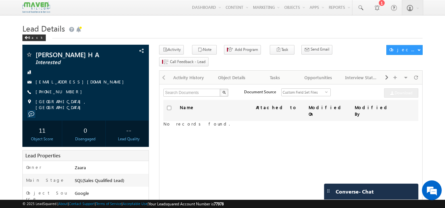
click at [164, 71] on div at bounding box center [163, 77] width 8 height 13
click at [195, 74] on div "Activity History" at bounding box center [188, 78] width 32 height 8
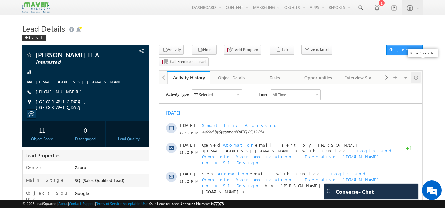
click at [418, 72] on div at bounding box center [415, 78] width 10 height 12
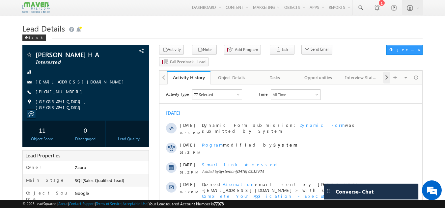
click at [388, 72] on span at bounding box center [386, 78] width 4 height 12
click at [387, 72] on span at bounding box center [386, 78] width 4 height 12
click at [365, 74] on div "Documents" at bounding box center [361, 78] width 32 height 8
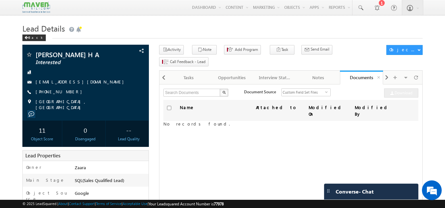
click at [365, 71] on link "Documents" at bounding box center [361, 78] width 43 height 14
drag, startPoint x: 365, startPoint y: 69, endPoint x: 383, endPoint y: 57, distance: 21.8
drag, startPoint x: 383, startPoint y: 57, endPoint x: 223, endPoint y: 33, distance: 161.5
click at [223, 33] on h1 "Lead Details" at bounding box center [222, 27] width 400 height 13
click at [163, 72] on span at bounding box center [164, 78] width 4 height 12
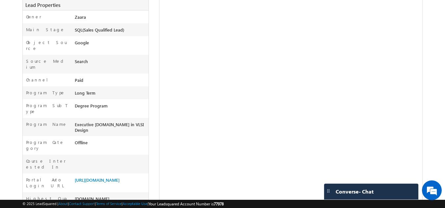
scroll to position [17, 0]
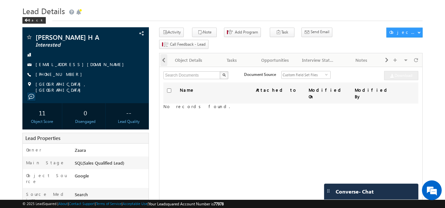
click at [165, 54] on span at bounding box center [164, 60] width 4 height 12
click at [165, 53] on div at bounding box center [163, 59] width 8 height 13
click at [185, 56] on div "Activity History" at bounding box center [188, 60] width 32 height 8
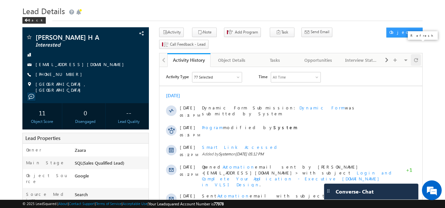
click at [417, 54] on span at bounding box center [416, 60] width 4 height 12
click at [386, 54] on span at bounding box center [386, 60] width 4 height 12
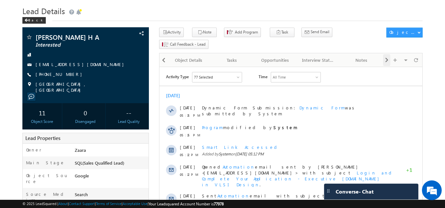
click at [386, 54] on span at bounding box center [386, 60] width 4 height 12
click at [363, 56] on div "Documents" at bounding box center [361, 60] width 32 height 8
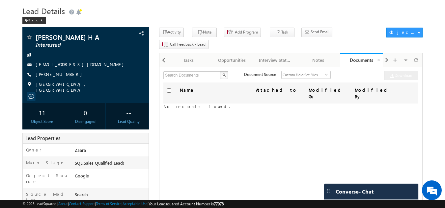
click at [363, 53] on link "Documents" at bounding box center [361, 60] width 43 height 14
click at [417, 54] on span at bounding box center [416, 60] width 4 height 12
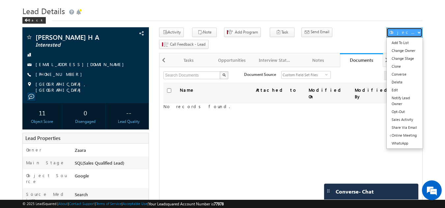
click at [393, 32] on div "Object Actions" at bounding box center [403, 32] width 28 height 6
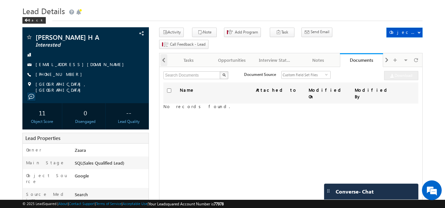
click at [165, 54] on span at bounding box center [164, 60] width 4 height 12
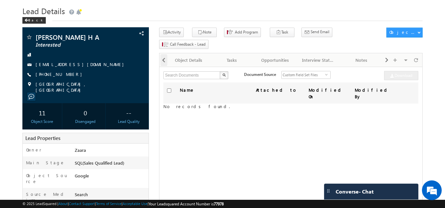
click at [167, 54] on div at bounding box center [163, 60] width 7 height 12
click at [185, 56] on div "Activity History" at bounding box center [188, 60] width 32 height 8
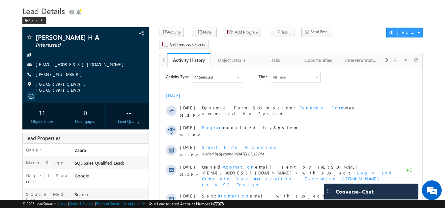
click at [185, 57] on div "Activity History" at bounding box center [188, 60] width 33 height 6
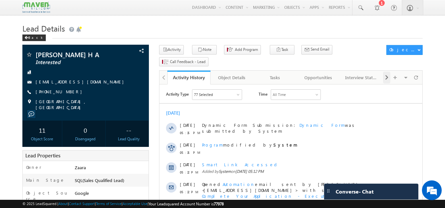
click at [387, 72] on span at bounding box center [386, 78] width 4 height 12
click at [368, 74] on div "Documents" at bounding box center [361, 78] width 32 height 8
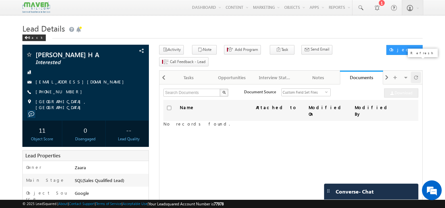
click at [416, 72] on span at bounding box center [416, 78] width 4 height 12
click at [165, 72] on span at bounding box center [164, 78] width 4 height 12
click at [166, 72] on div at bounding box center [163, 78] width 7 height 12
click at [166, 71] on div at bounding box center [163, 77] width 8 height 13
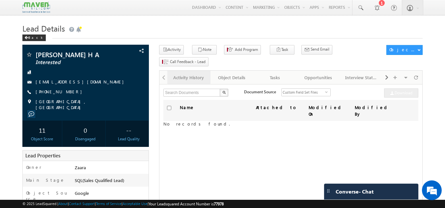
click at [204, 71] on link "Activity History" at bounding box center [188, 78] width 43 height 14
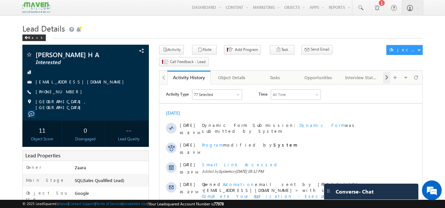
click at [386, 72] on span at bounding box center [386, 78] width 4 height 12
click at [321, 74] on div "Documents" at bounding box center [318, 78] width 32 height 8
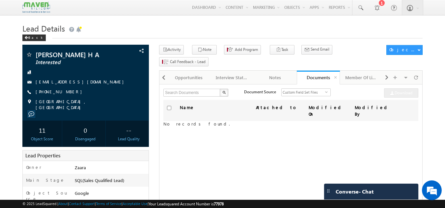
click at [322, 74] on div "Documents" at bounding box center [318, 77] width 33 height 6
click at [315, 71] on link "Documents" at bounding box center [318, 78] width 43 height 14
click at [164, 72] on span at bounding box center [164, 78] width 4 height 12
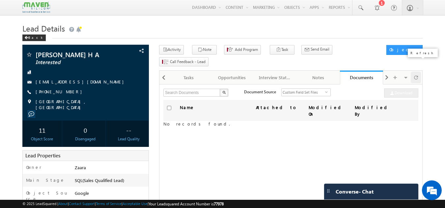
click at [414, 72] on span at bounding box center [416, 78] width 4 height 12
click at [380, 7] on link "1" at bounding box center [376, 7] width 16 height 15
click at [418, 72] on div at bounding box center [415, 78] width 10 height 12
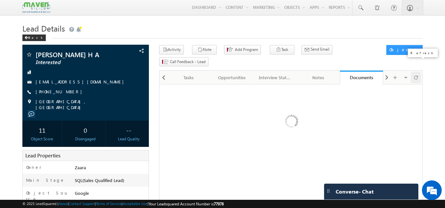
click at [418, 72] on div at bounding box center [415, 78] width 10 height 12
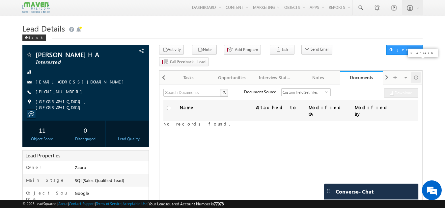
click at [418, 72] on div at bounding box center [415, 78] width 10 height 12
click at [160, 72] on div at bounding box center [163, 78] width 7 height 12
click at [160, 71] on div at bounding box center [163, 77] width 8 height 13
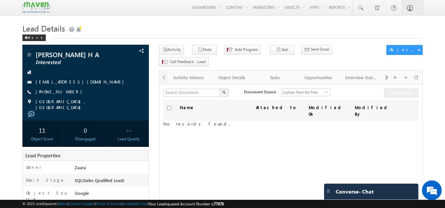
click at [160, 71] on div at bounding box center [163, 77] width 8 height 13
click at [181, 74] on div "Activity History" at bounding box center [188, 78] width 32 height 8
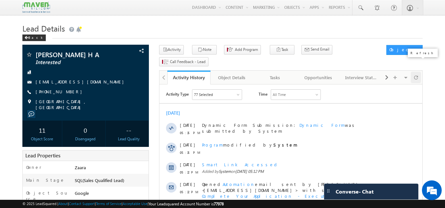
click at [420, 72] on div at bounding box center [415, 78] width 10 height 12
click at [385, 72] on span at bounding box center [386, 78] width 4 height 12
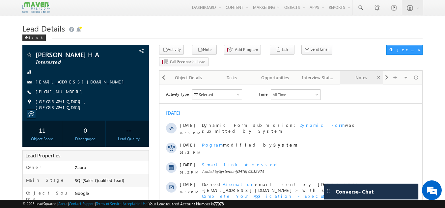
click at [381, 74] on span at bounding box center [378, 77] width 7 height 7
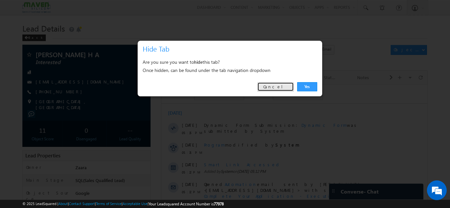
drag, startPoint x: 282, startPoint y: 87, endPoint x: 164, endPoint y: 1, distance: 145.2
click at [282, 87] on link "Cancel" at bounding box center [275, 86] width 37 height 9
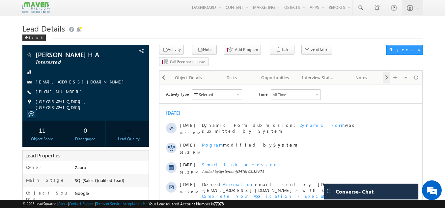
click at [386, 72] on span at bounding box center [386, 78] width 4 height 12
click at [352, 74] on div "Documents" at bounding box center [361, 78] width 32 height 8
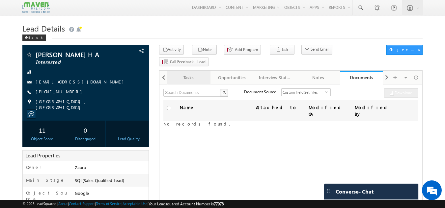
click at [168, 71] on link "Tasks" at bounding box center [188, 78] width 43 height 14
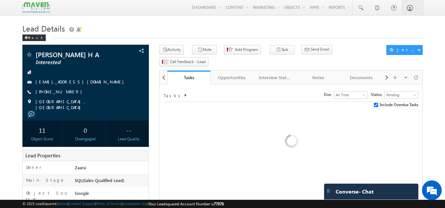
click at [168, 71] on link "Tasks" at bounding box center [188, 78] width 43 height 14
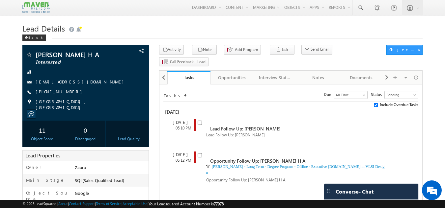
click at [168, 71] on link "Tasks" at bounding box center [188, 78] width 43 height 14
click at [163, 72] on span at bounding box center [164, 78] width 4 height 12
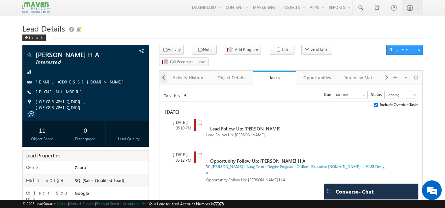
click at [163, 71] on div at bounding box center [163, 77] width 8 height 13
click at [179, 74] on div "Activity History" at bounding box center [188, 78] width 32 height 8
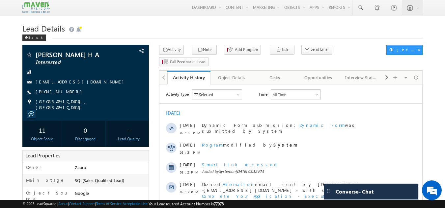
click at [179, 74] on div "Activity History" at bounding box center [188, 77] width 33 height 6
click at [414, 72] on span at bounding box center [416, 78] width 4 height 12
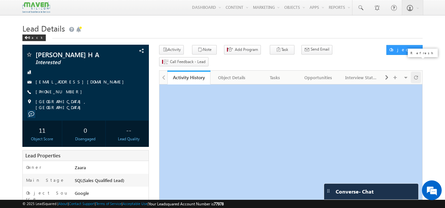
click at [414, 72] on span at bounding box center [416, 78] width 4 height 12
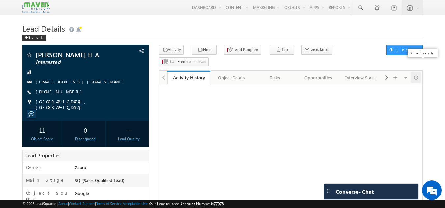
click at [414, 72] on span at bounding box center [416, 78] width 4 height 12
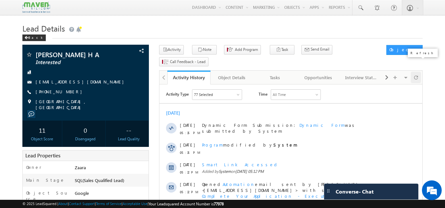
click at [414, 72] on span at bounding box center [416, 78] width 4 height 12
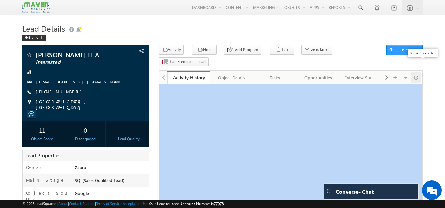
click at [414, 72] on span at bounding box center [416, 78] width 4 height 12
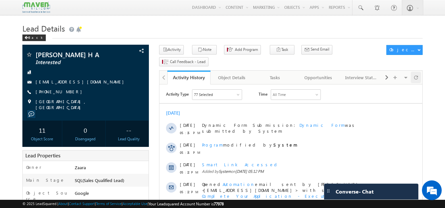
click at [419, 72] on div at bounding box center [415, 78] width 10 height 12
click at [415, 72] on span at bounding box center [416, 78] width 4 height 12
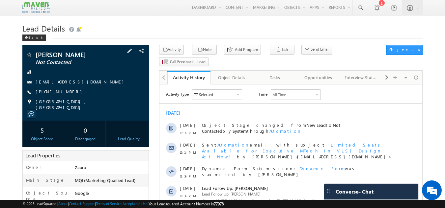
click at [65, 83] on link "[EMAIL_ADDRESS][DOMAIN_NAME]" at bounding box center [82, 82] width 92 height 6
click at [280, 74] on div "Tasks" at bounding box center [275, 78] width 32 height 8
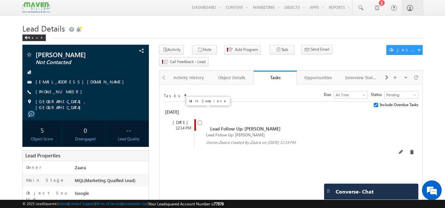
click at [199, 121] on input "checkbox" at bounding box center [199, 123] width 4 height 4
checkbox input "false"
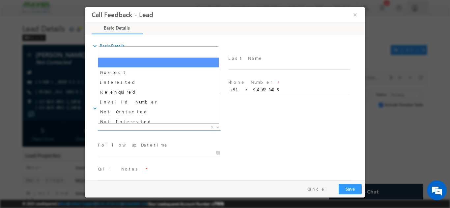
click at [127, 128] on span "X" at bounding box center [159, 127] width 123 height 7
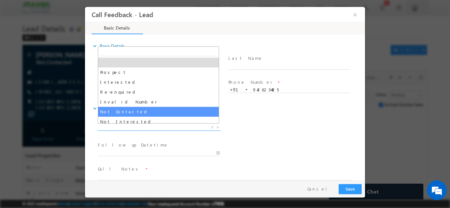
select select "Not Contacted"
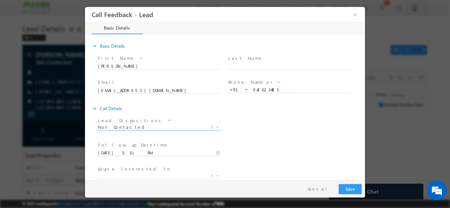
click at [133, 154] on input "08/10/2025 5:31 PM" at bounding box center [159, 153] width 122 height 7
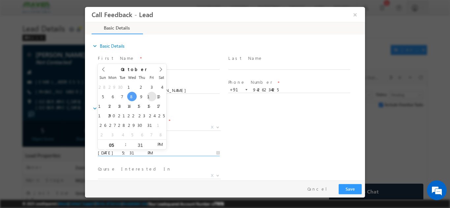
type input "10/10/2025 5:31 PM"
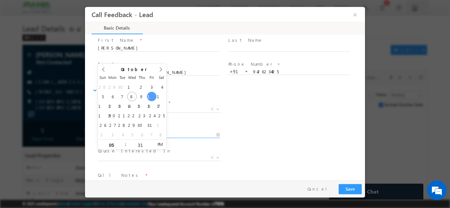
scroll to position [35, 0]
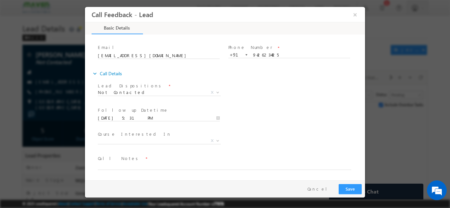
click at [242, 162] on span "Call Notes *" at bounding box center [221, 158] width 246 height 7
click at [194, 168] on textarea at bounding box center [224, 166] width 253 height 8
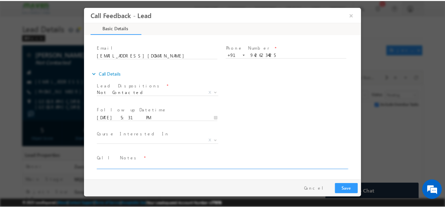
scroll to position [0, 0]
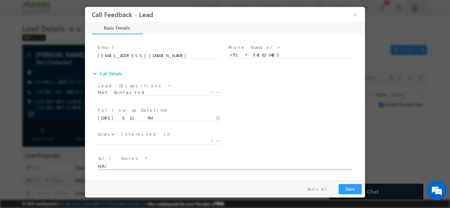
type textarea "NPU"
click at [355, 192] on button "Save" at bounding box center [349, 189] width 23 height 10
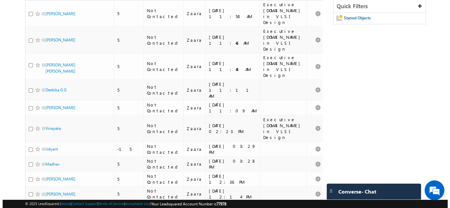
scroll to position [5, 0]
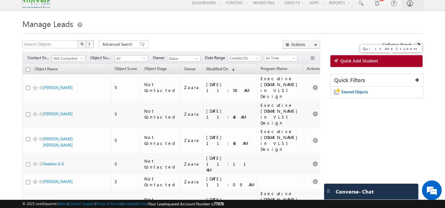
click at [364, 65] on link "Quick Add Student" at bounding box center [376, 61] width 92 height 12
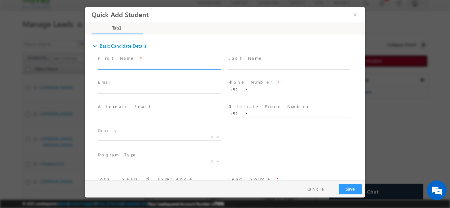
scroll to position [0, 0]
click at [137, 63] on input "text" at bounding box center [159, 66] width 122 height 7
drag, startPoint x: 116, startPoint y: 65, endPoint x: 162, endPoint y: 66, distance: 46.1
click at [162, 66] on input "[PERSON_NAME] [EMAIL_ADDRESS][DOMAIN_NAME]" at bounding box center [159, 66] width 122 height 7
type input "[PERSON_NAME]"
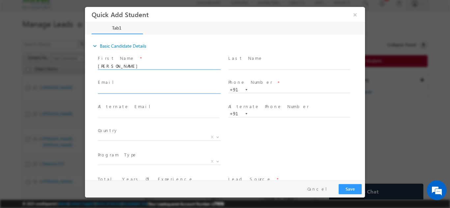
click at [143, 87] on input "text" at bounding box center [159, 90] width 122 height 7
paste input "[EMAIL_ADDRESS][DOMAIN_NAME]"
click at [149, 75] on span at bounding box center [158, 72] width 121 height 7
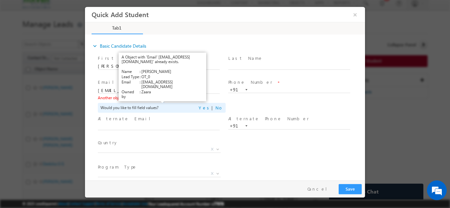
click at [154, 99] on link "View Details" at bounding box center [161, 97] width 20 height 4
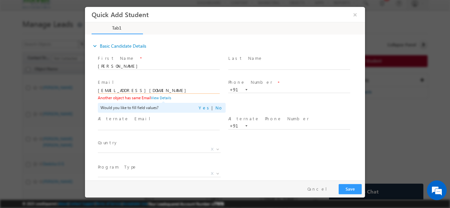
click at [182, 92] on input "[EMAIL_ADDRESS][DOMAIN_NAME]" at bounding box center [159, 90] width 122 height 7
paste input "paranjibharadwaj"
type input "[EMAIL_ADDRESS][DOMAIN_NAME]"
click at [182, 79] on span "Email *" at bounding box center [158, 82] width 121 height 7
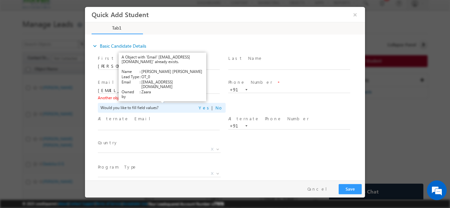
click at [165, 98] on link "View Details" at bounding box center [161, 97] width 20 height 4
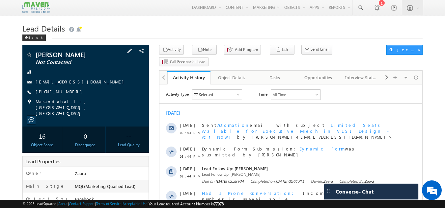
click at [75, 82] on link "[EMAIL_ADDRESS][DOMAIN_NAME]" at bounding box center [82, 82] width 92 height 6
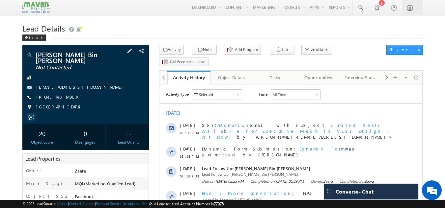
click at [62, 90] on link "[EMAIL_ADDRESS][DOMAIN_NAME]" at bounding box center [82, 87] width 92 height 6
click at [276, 74] on div "Tasks" at bounding box center [275, 78] width 32 height 8
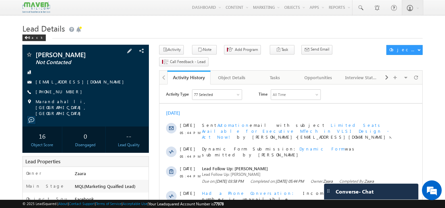
click at [67, 92] on div "[PHONE_NUMBER]" at bounding box center [86, 92] width 120 height 7
copy div "[PHONE_NUMBER]"
click at [280, 71] on link "Tasks" at bounding box center [274, 78] width 43 height 14
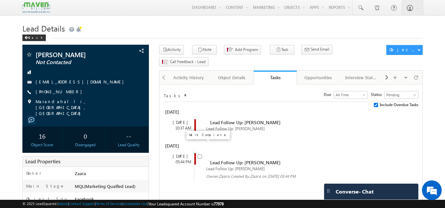
click at [200, 155] on input "checkbox" at bounding box center [199, 157] width 4 height 4
checkbox input "false"
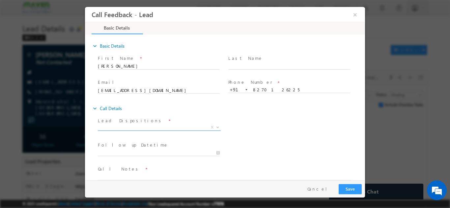
click at [107, 126] on span "X" at bounding box center [159, 127] width 123 height 7
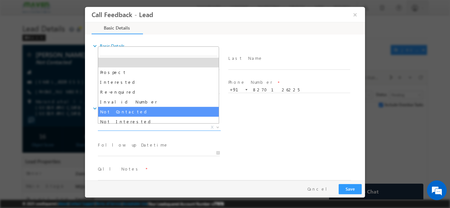
select select "Not Contacted"
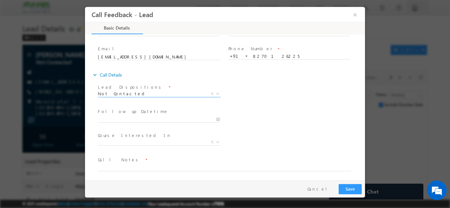
scroll to position [35, 0]
click at [116, 119] on input "[DATE] 6:07 PM" at bounding box center [159, 118] width 122 height 7
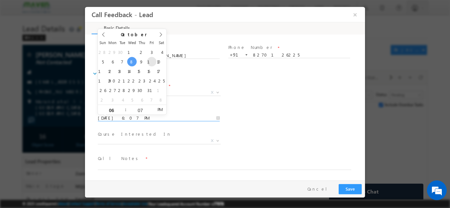
type input "[DATE] 6:07 PM"
click at [211, 87] on span "Lead Dispositions *" at bounding box center [158, 85] width 121 height 7
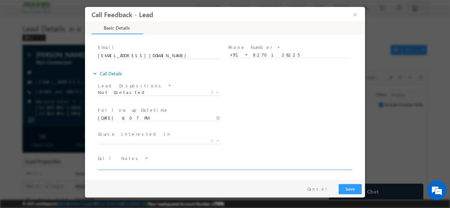
click at [114, 168] on textarea at bounding box center [224, 166] width 253 height 8
type textarea "NPU"
click at [354, 187] on button "Save" at bounding box center [349, 189] width 23 height 10
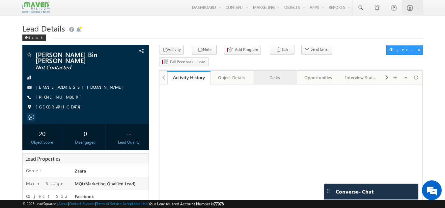
click at [277, 74] on div "Tasks" at bounding box center [275, 78] width 32 height 8
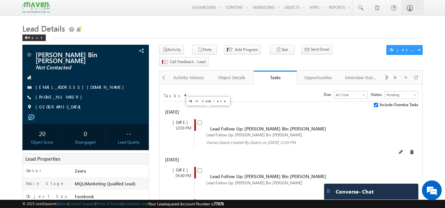
click at [200, 121] on input "checkbox" at bounding box center [199, 123] width 4 height 4
checkbox input "false"
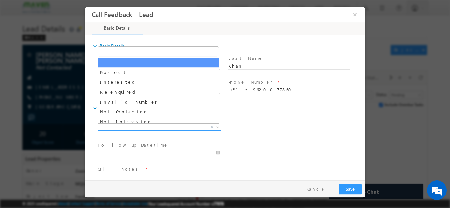
click at [141, 124] on span "X" at bounding box center [159, 127] width 123 height 7
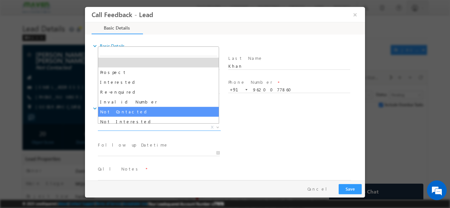
select select "Not Contacted"
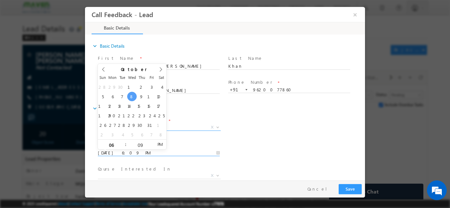
click at [126, 153] on input "[DATE] 6:09 PM" at bounding box center [159, 153] width 122 height 7
type input "[DATE] 6:09 PM"
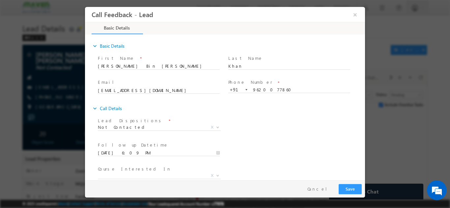
click at [261, 135] on div "Lead Dispositions * Prospect Interested Re-enquired Invalid Number Not Contacte…" at bounding box center [230, 128] width 268 height 24
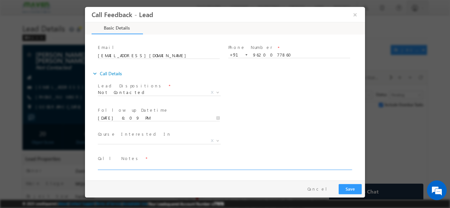
click at [146, 164] on textarea at bounding box center [224, 166] width 253 height 8
type textarea "NPU"
click at [346, 195] on div "Pay & Save Save Cancel" at bounding box center [226, 188] width 283 height 17
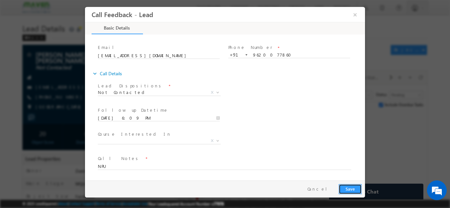
click at [348, 191] on button "Save" at bounding box center [349, 189] width 23 height 10
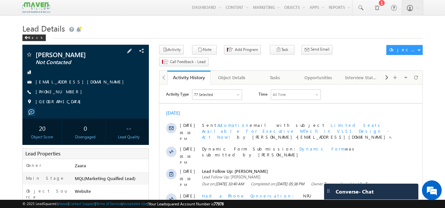
click at [98, 82] on link "[EMAIL_ADDRESS][DOMAIN_NAME]" at bounding box center [82, 82] width 92 height 6
click at [282, 74] on div "Tasks" at bounding box center [275, 78] width 32 height 8
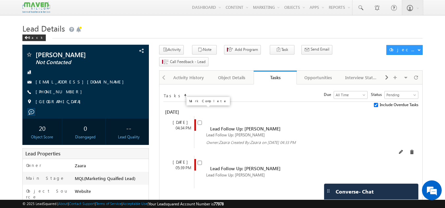
click at [200, 121] on input "checkbox" at bounding box center [199, 123] width 4 height 4
checkbox input "false"
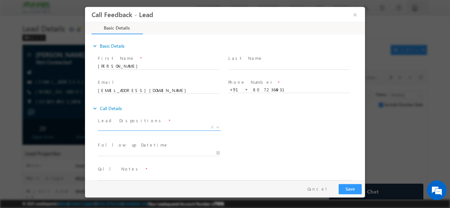
click at [161, 126] on span "X" at bounding box center [159, 127] width 123 height 7
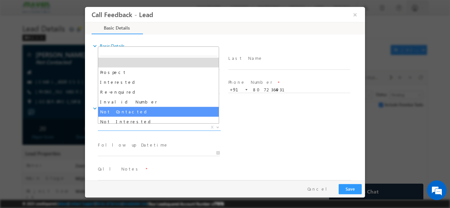
select select "Not Contacted"
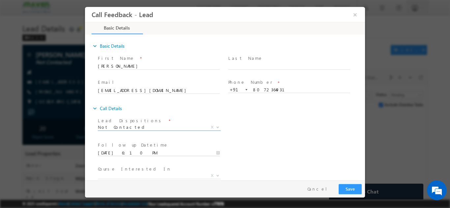
click at [133, 154] on input "[DATE] 6:10 PM" at bounding box center [159, 153] width 122 height 7
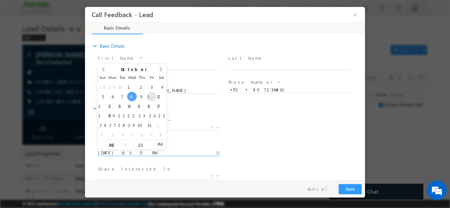
type input "[DATE] 6:10 PM"
click at [264, 128] on div "Lead Dispositions * Prospect Interested Re-enquired Invalid Number Not Contacte…" at bounding box center [230, 128] width 268 height 24
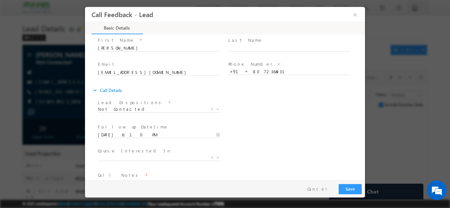
scroll to position [35, 0]
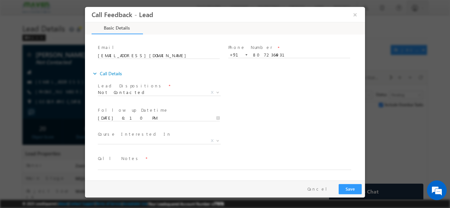
click at [131, 170] on span at bounding box center [221, 173] width 246 height 7
click at [131, 167] on textarea at bounding box center [224, 166] width 253 height 8
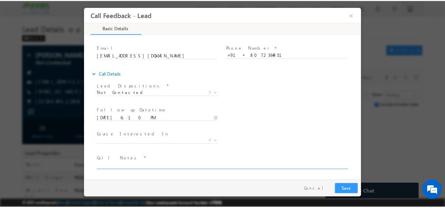
scroll to position [0, 0]
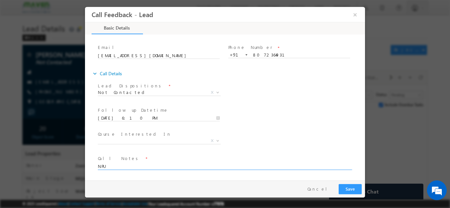
type textarea "NPU"
click at [348, 185] on button "Save" at bounding box center [349, 189] width 23 height 10
